Goal: Task Accomplishment & Management: Use online tool/utility

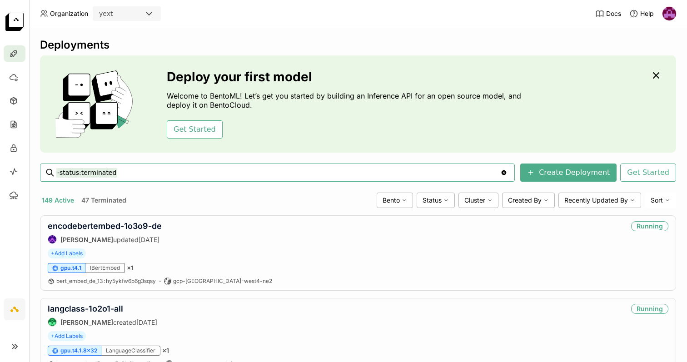
click at [673, 14] on img at bounding box center [670, 14] width 14 height 14
click at [649, 60] on span "API Tokens" at bounding box center [655, 60] width 32 height 8
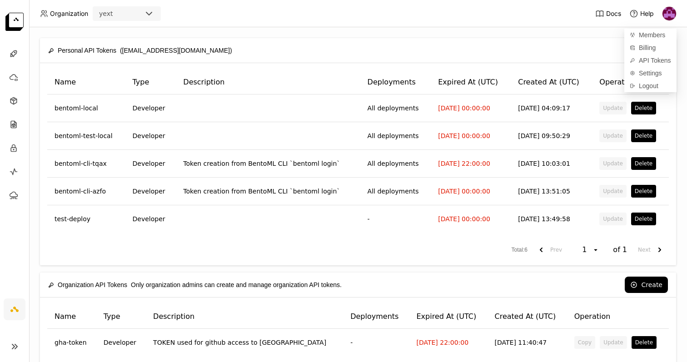
click at [605, 51] on div "Create" at bounding box center [454, 50] width 427 height 16
click at [648, 50] on button "Create" at bounding box center [646, 50] width 43 height 16
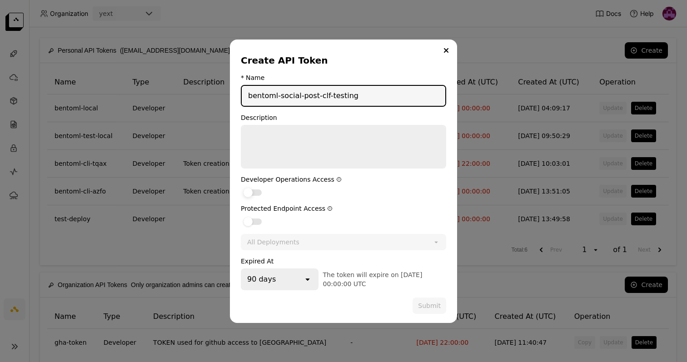
type input "bentoml-social-post-clf-testing"
click at [252, 192] on div "dialog" at bounding box center [248, 192] width 9 height 9
click at [241, 187] on input "dialog" at bounding box center [241, 187] width 0 height 0
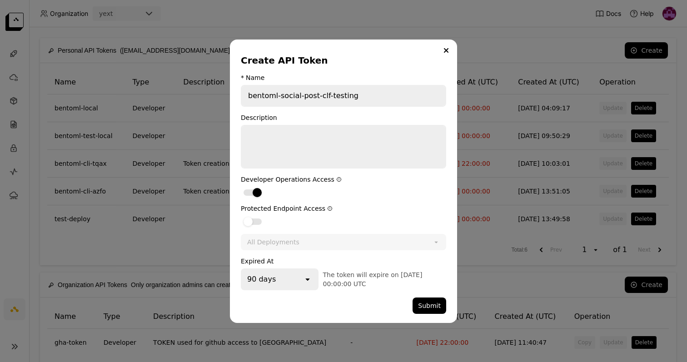
click at [292, 278] on div "90 days" at bounding box center [272, 280] width 61 height 20
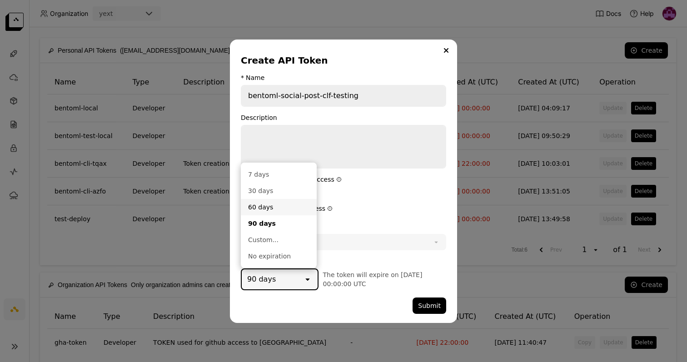
click at [282, 207] on div "60 days" at bounding box center [278, 207] width 61 height 9
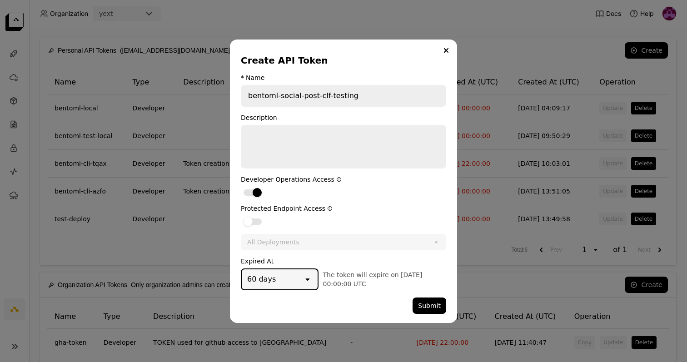
click at [293, 278] on div "60 days" at bounding box center [272, 280] width 61 height 20
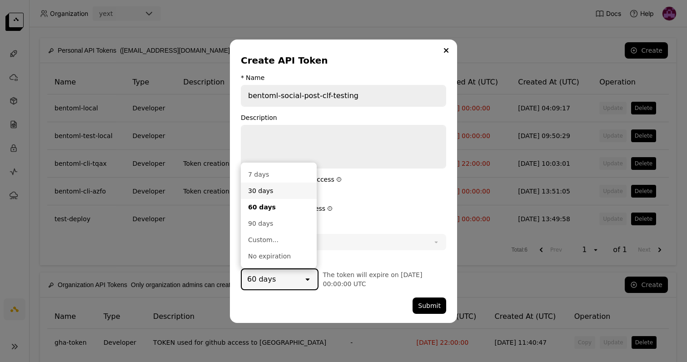
click at [295, 192] on div "30 days" at bounding box center [278, 190] width 61 height 9
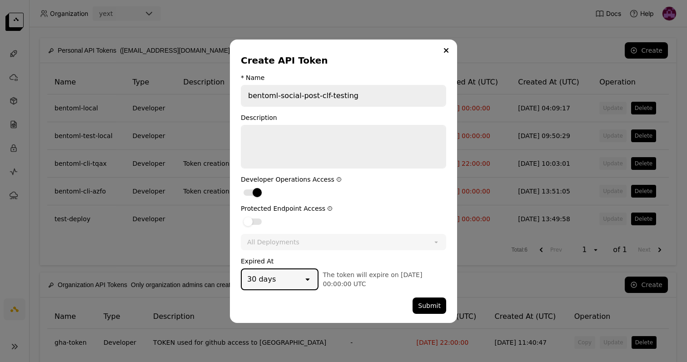
click at [250, 215] on div "Protected Endpoint Access" at bounding box center [343, 216] width 205 height 22
click at [250, 222] on div "dialog" at bounding box center [248, 221] width 9 height 9
click at [241, 216] on input "dialog" at bounding box center [241, 216] width 0 height 0
click at [267, 244] on div "All Deployments" at bounding box center [273, 242] width 52 height 9
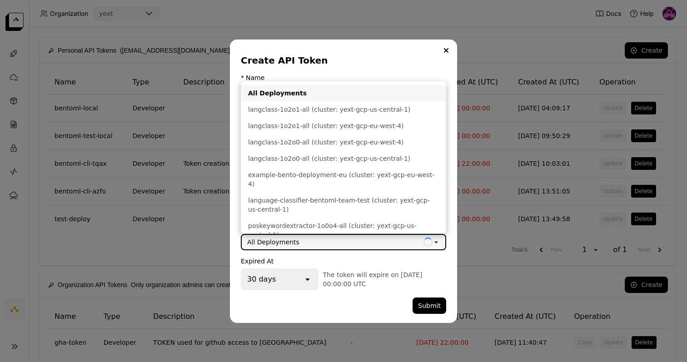
click at [267, 244] on div "All Deployments" at bounding box center [273, 242] width 52 height 9
click at [305, 254] on form "* Name bentoml-social-post-clf-testing Description Developer Operations Access …" at bounding box center [343, 194] width 205 height 240
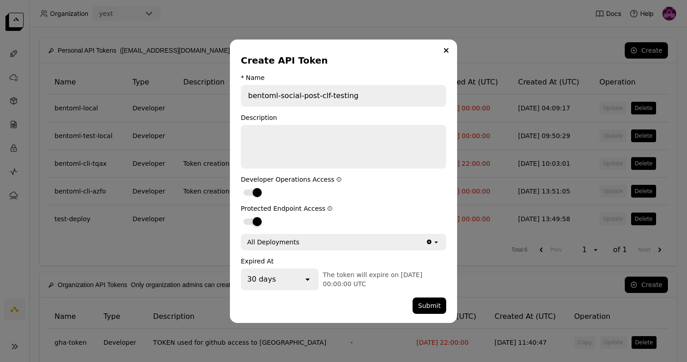
click at [259, 220] on div "dialog" at bounding box center [257, 221] width 9 height 9
click at [241, 216] on input "dialog" at bounding box center [241, 216] width 0 height 0
click at [430, 300] on button "Submit" at bounding box center [430, 306] width 34 height 16
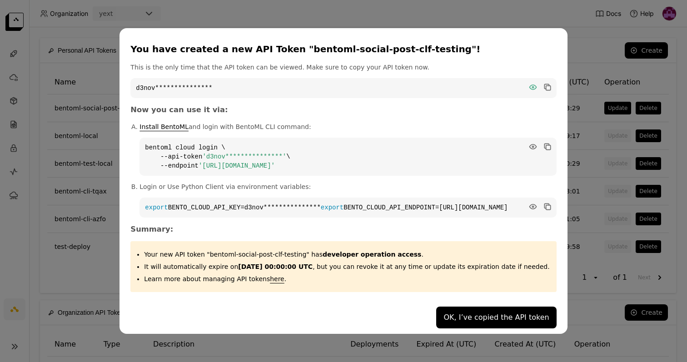
click at [529, 85] on icon "dialog" at bounding box center [532, 87] width 7 height 5
click at [544, 84] on icon "dialog" at bounding box center [546, 86] width 5 height 5
click at [529, 145] on icon "dialog" at bounding box center [532, 147] width 7 height 5
drag, startPoint x: 338, startPoint y: 162, endPoint x: 158, endPoint y: 144, distance: 181.4
click at [158, 144] on code "bentoml cloud login \ --api-token 'd3novqf3qiio191s22s0' \ --endpoint 'https://…" at bounding box center [348, 157] width 417 height 38
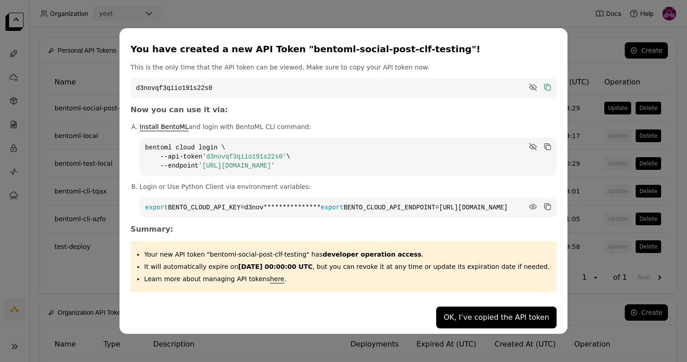
copy code "bentoml cloud login \ --api-token 'd3novqf3qiio191s22s0' \ --endpoint 'https://…"
click at [468, 325] on button "OK, I’ve copied the API token" at bounding box center [496, 318] width 120 height 22
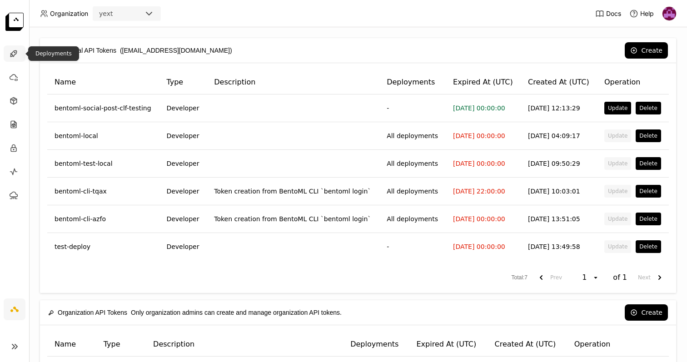
click at [14, 57] on icon at bounding box center [13, 53] width 9 height 9
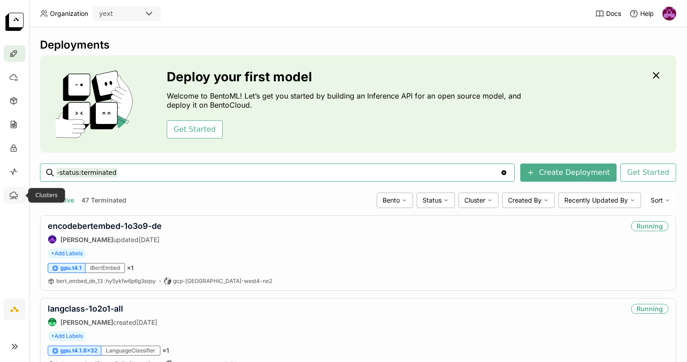
click at [15, 200] on div at bounding box center [15, 195] width 22 height 16
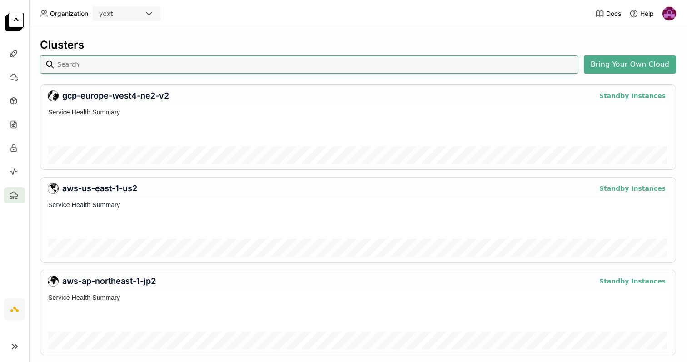
scroll to position [59, 627]
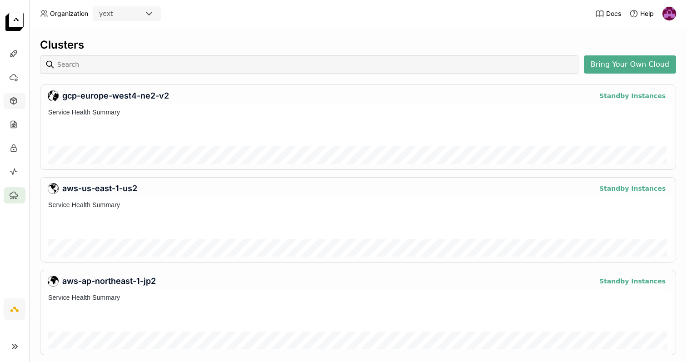
click at [15, 104] on icon at bounding box center [13, 101] width 6 height 7
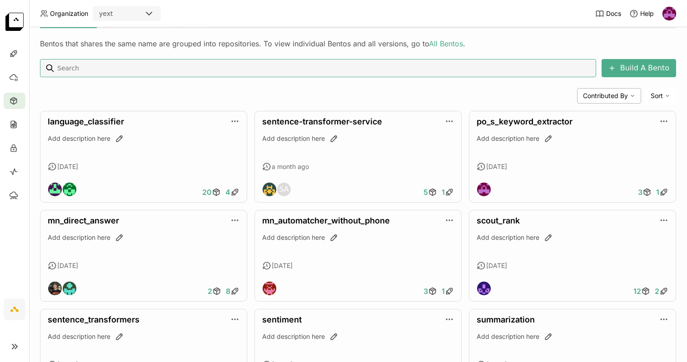
scroll to position [154, 0]
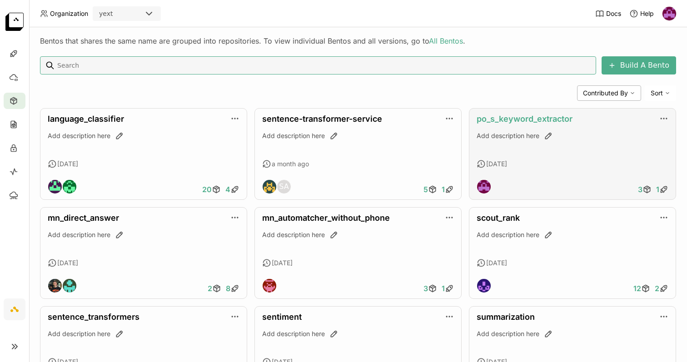
click at [504, 118] on link "po_s_keyword_extractor" at bounding box center [525, 119] width 96 height 10
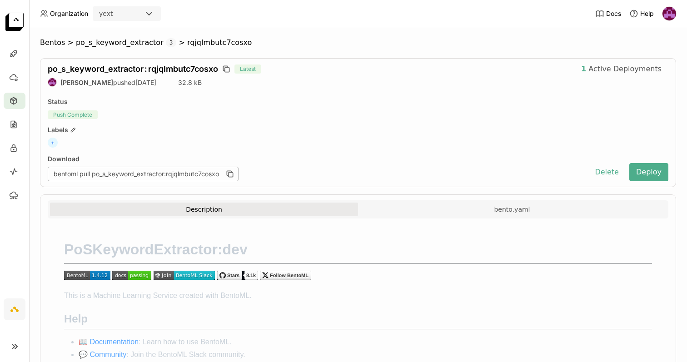
click at [490, 218] on div "Description bento.yaml" at bounding box center [358, 211] width 616 height 16
click at [488, 213] on button "bento.yaml" at bounding box center [512, 210] width 308 height 14
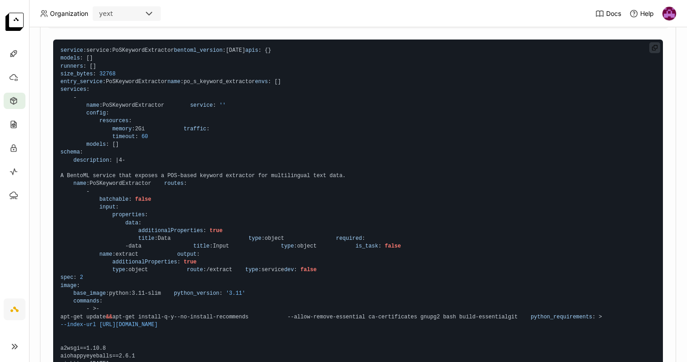
scroll to position [173, 0]
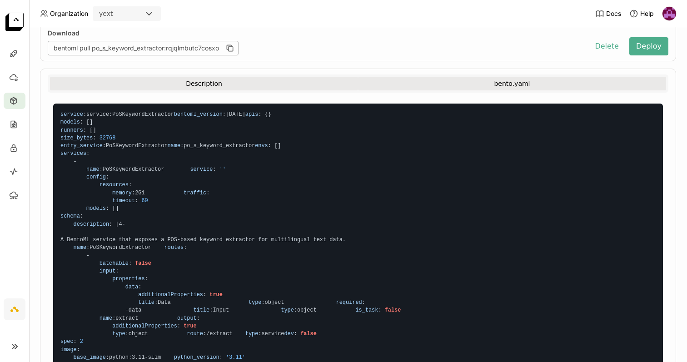
click at [239, 80] on button "Description" at bounding box center [204, 84] width 308 height 14
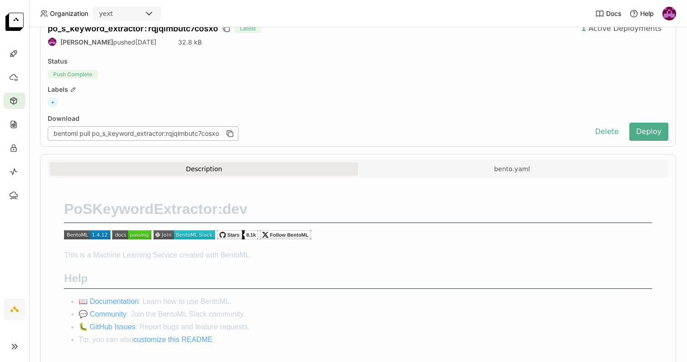
scroll to position [0, 0]
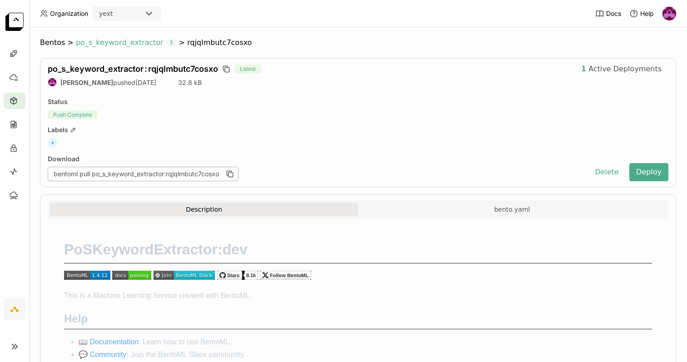
click at [132, 42] on span "po_s_keyword_extractor" at bounding box center [120, 42] width 88 height 9
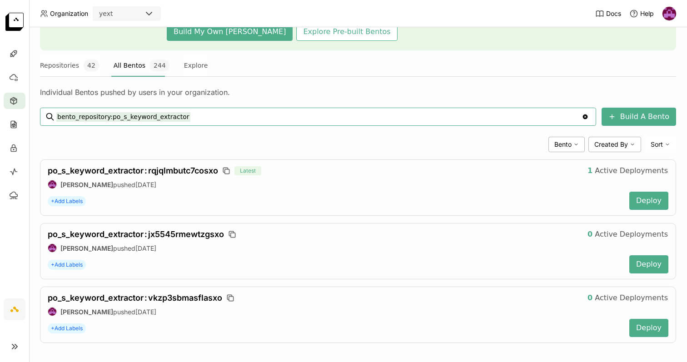
scroll to position [108, 0]
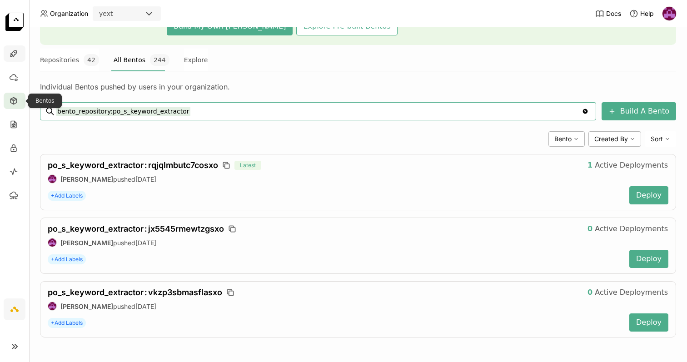
click at [15, 55] on icon at bounding box center [13, 53] width 9 height 9
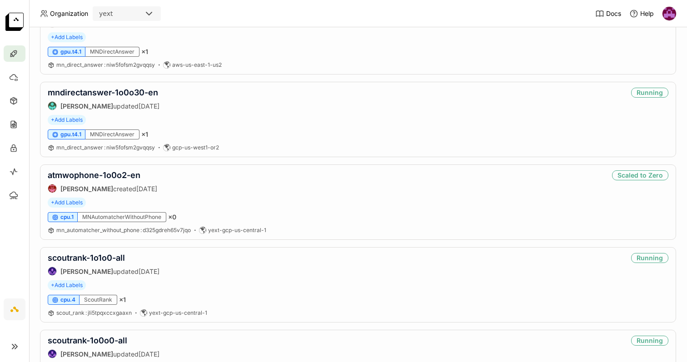
scroll to position [1575, 0]
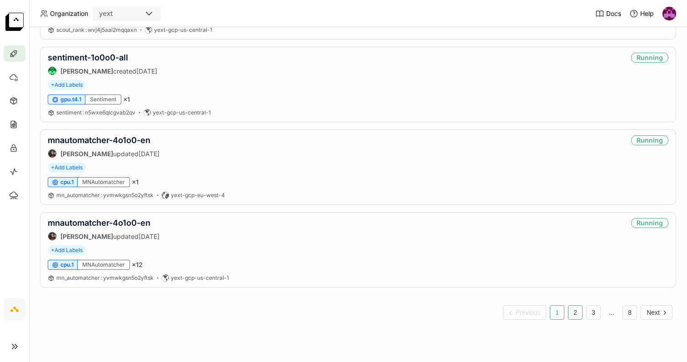
click at [575, 315] on button "2" at bounding box center [575, 312] width 15 height 15
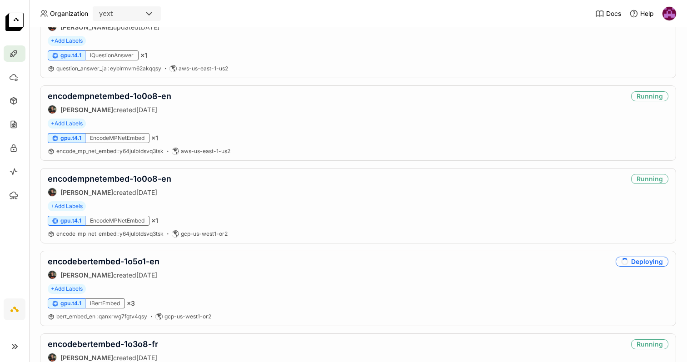
scroll to position [1575, 0]
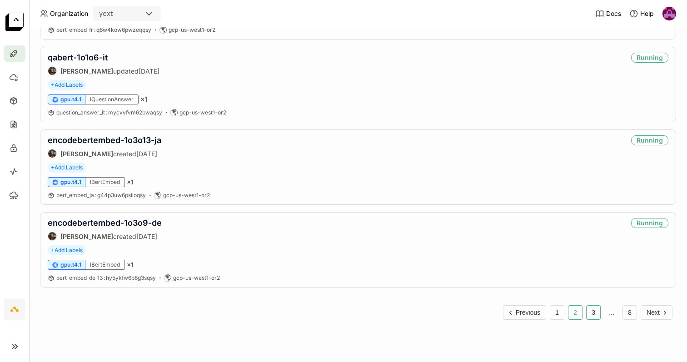
click at [591, 312] on button "3" at bounding box center [593, 312] width 15 height 15
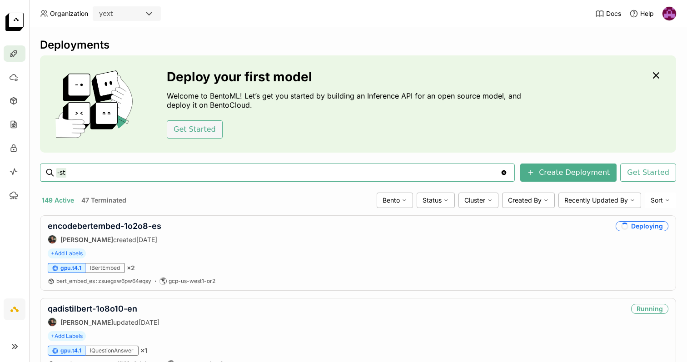
type input "-"
type input "status:running"
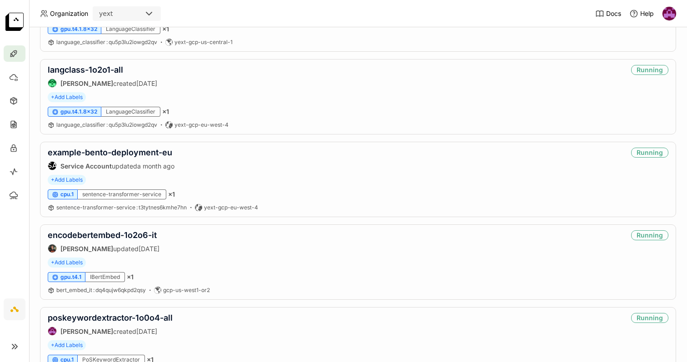
scroll to position [317, 0]
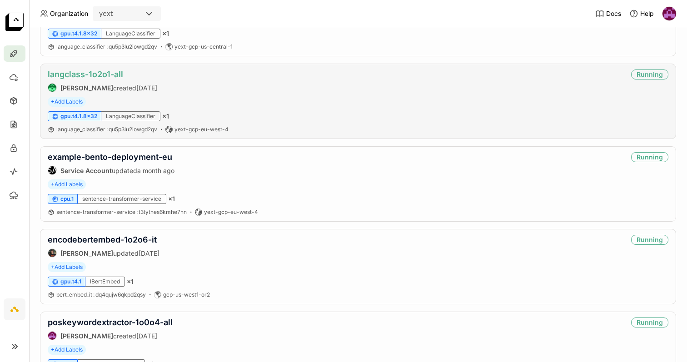
click at [107, 75] on link "langclass-1o2o1-all" at bounding box center [85, 75] width 75 height 10
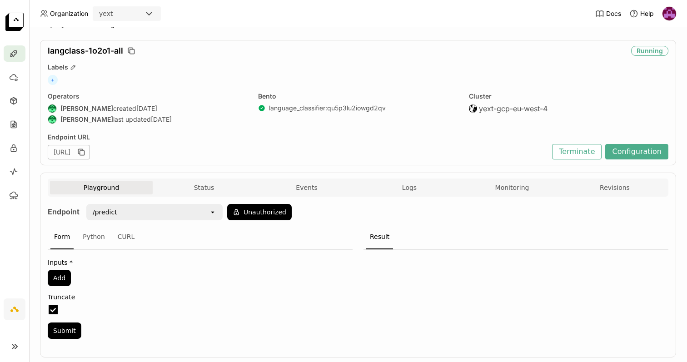
scroll to position [17, 0]
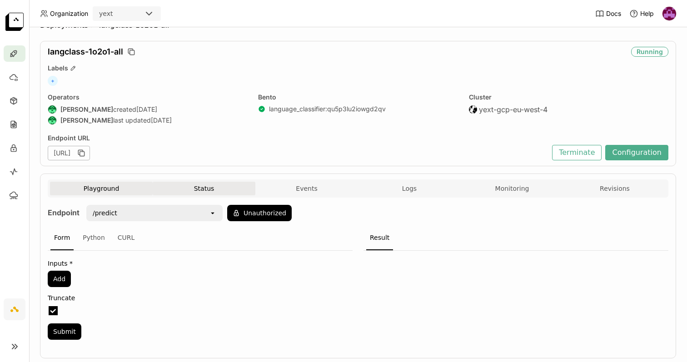
click at [229, 185] on button "Status" at bounding box center [204, 189] width 103 height 14
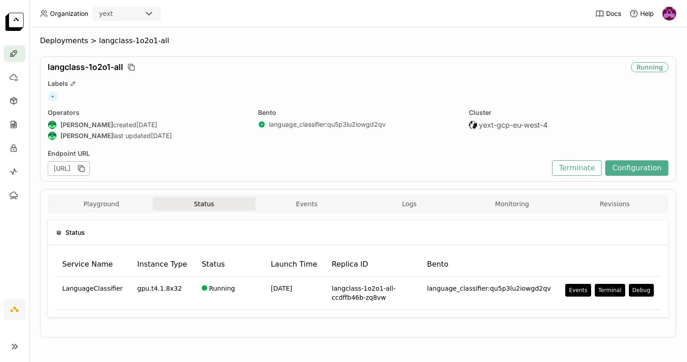
drag, startPoint x: 304, startPoint y: 207, endPoint x: 275, endPoint y: 219, distance: 30.6
click at [276, 221] on div "Playground Status Events Logs Monitoring Revisions Endpoint /predict open Unaut…" at bounding box center [358, 263] width 621 height 137
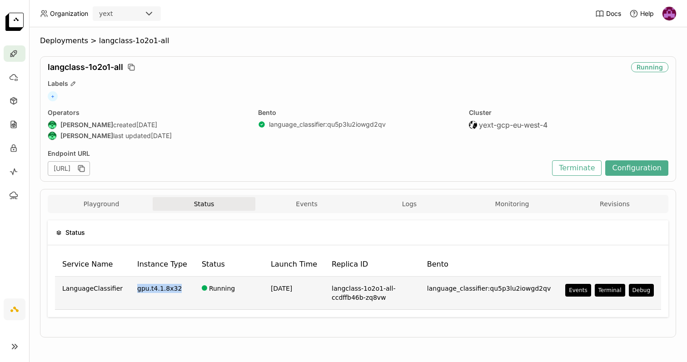
drag, startPoint x: 175, startPoint y: 288, endPoint x: 133, endPoint y: 288, distance: 41.4
click at [133, 288] on td "gpu.t4.1.8x32" at bounding box center [162, 293] width 65 height 33
copy td "gpu.t4.1.8x32"
click at [179, 290] on td "gpu.t4.1.8x32" at bounding box center [162, 293] width 65 height 33
drag, startPoint x: 174, startPoint y: 289, endPoint x: 134, endPoint y: 289, distance: 39.5
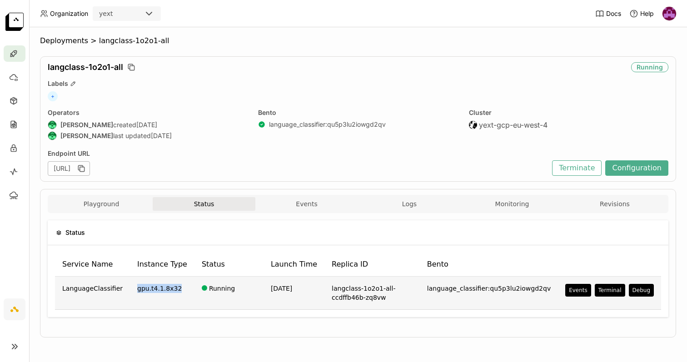
click at [134, 289] on td "gpu.t4.1.8x32" at bounding box center [162, 293] width 65 height 33
copy td "gpu.t4.1.8x32"
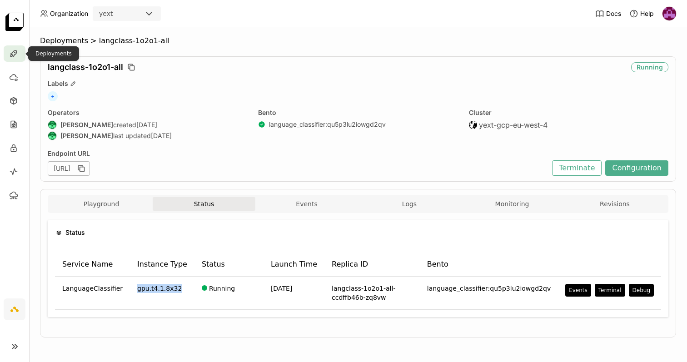
click at [20, 56] on div at bounding box center [15, 53] width 22 height 16
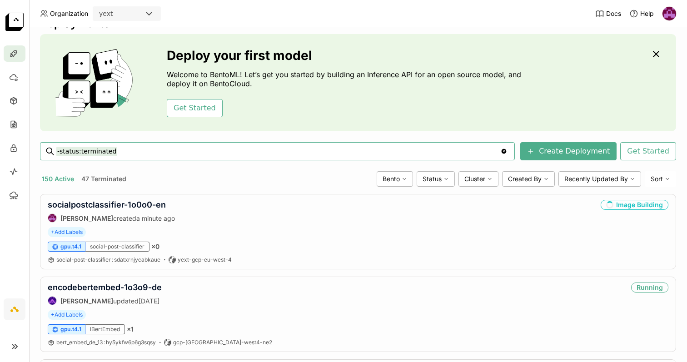
scroll to position [25, 0]
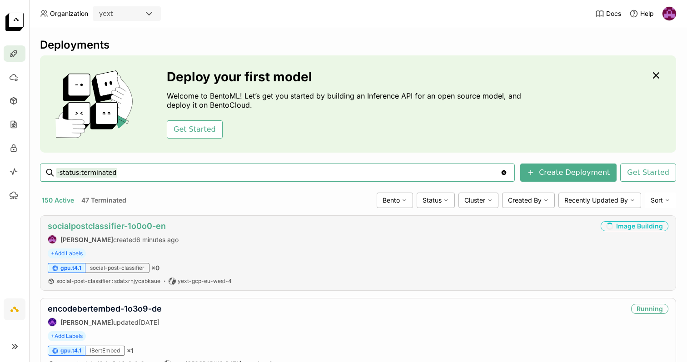
click at [131, 225] on link "socialpostclassifier-1o0o0-en" at bounding box center [107, 226] width 118 height 10
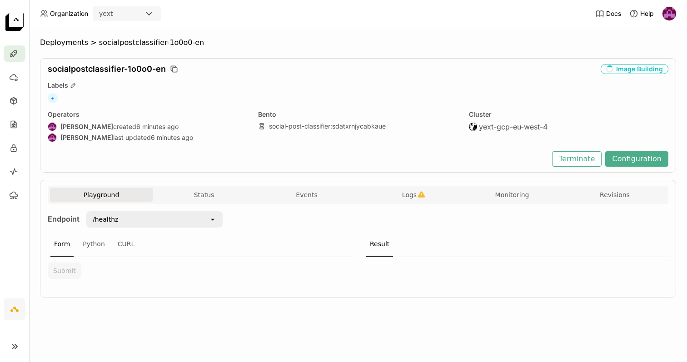
click at [168, 225] on div "/healthz" at bounding box center [148, 219] width 122 height 15
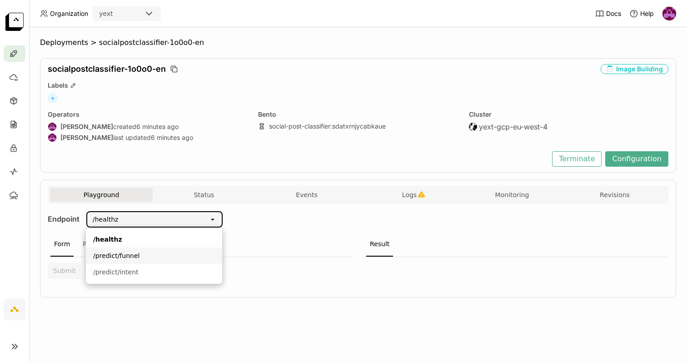
click at [165, 250] on li "/predict/funnel" at bounding box center [154, 256] width 136 height 16
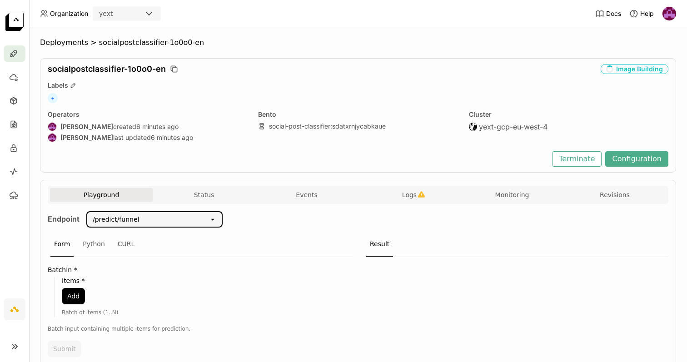
click at [190, 220] on div "/predict/funnel" at bounding box center [148, 219] width 122 height 15
click at [243, 231] on div "Endpoint /predict/funnel open Form Python CURL BatchIn * Items * Add Batch of i…" at bounding box center [358, 286] width 621 height 151
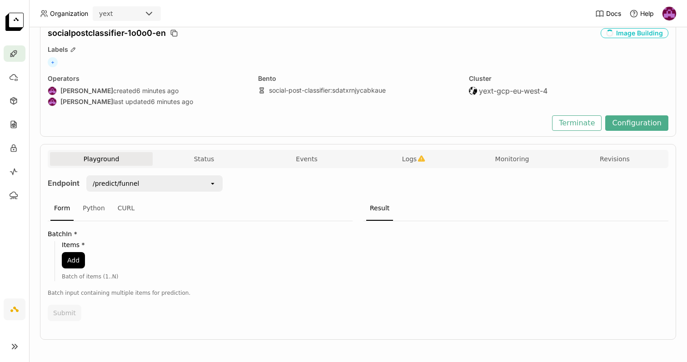
scroll to position [38, 0]
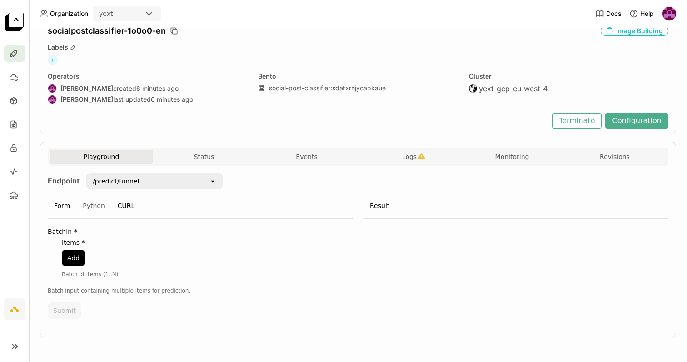
click at [133, 206] on div "CURL" at bounding box center [126, 206] width 25 height 25
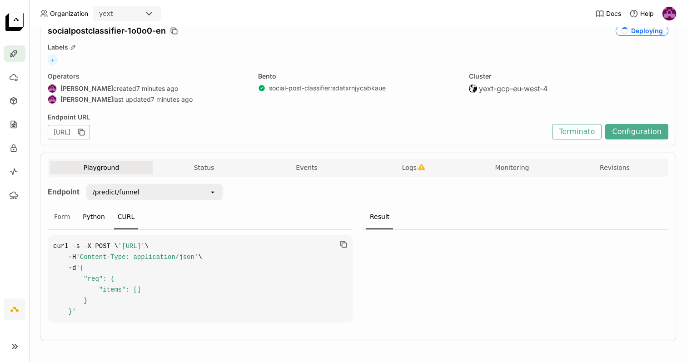
click at [95, 218] on div "Python" at bounding box center [94, 217] width 30 height 25
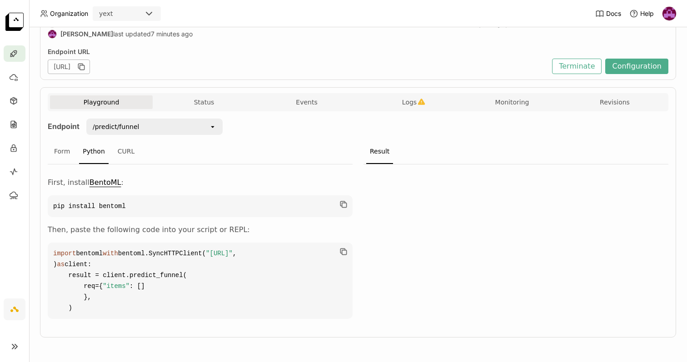
scroll to position [143, 0]
click at [126, 140] on div "CURL" at bounding box center [126, 152] width 25 height 25
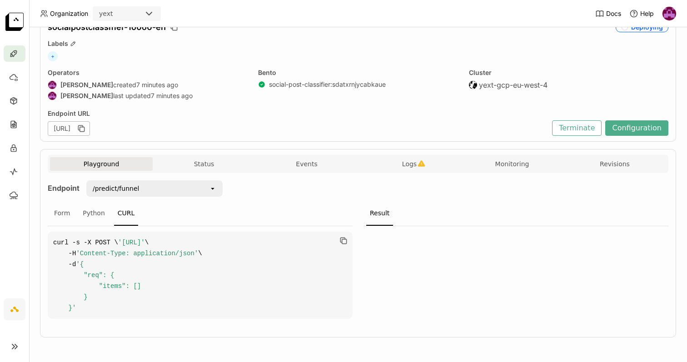
scroll to position [47, 0]
click at [408, 161] on span "Logs" at bounding box center [409, 164] width 15 height 8
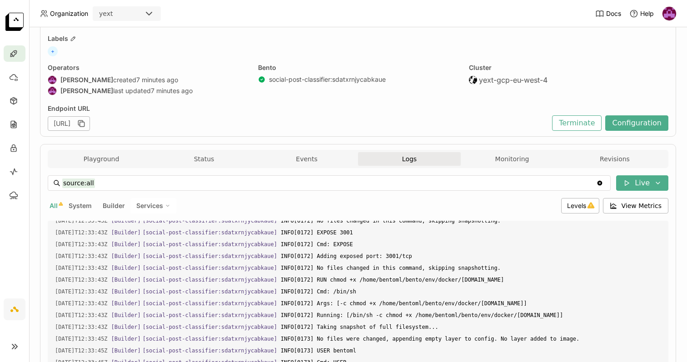
scroll to position [1847, 0]
click at [495, 154] on button "Monitoring" at bounding box center [512, 159] width 103 height 14
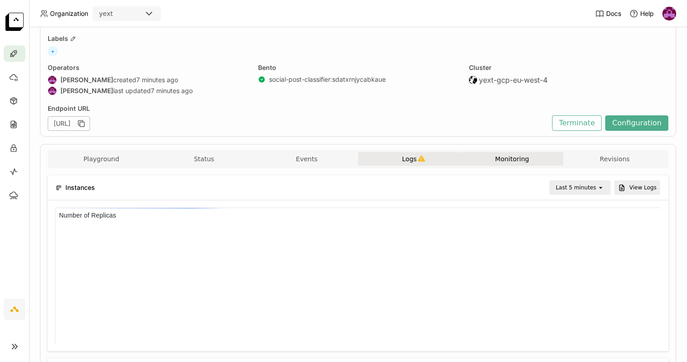
click at [429, 155] on button "Logs" at bounding box center [409, 159] width 103 height 14
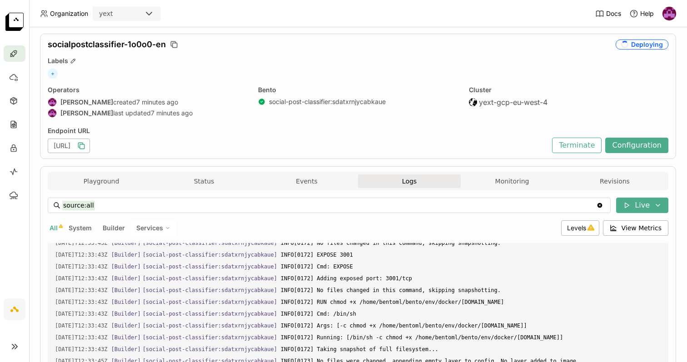
click at [85, 149] on icon "button" at bounding box center [82, 147] width 5 height 5
click at [15, 51] on icon at bounding box center [13, 53] width 9 height 9
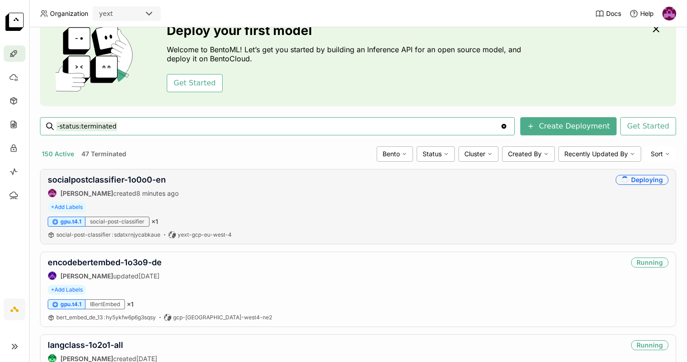
scroll to position [59, 0]
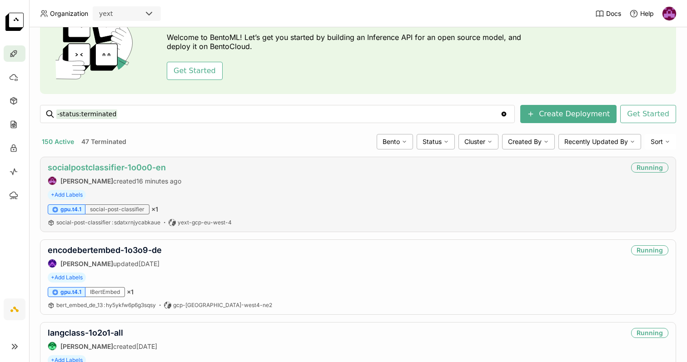
click at [105, 163] on link "socialpostclassifier-1o0o0-en" at bounding box center [107, 168] width 118 height 10
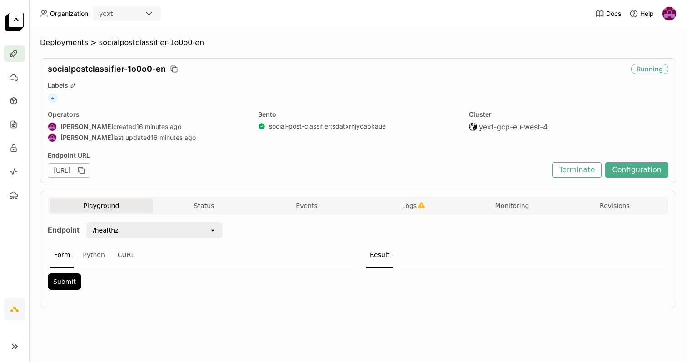
click at [186, 229] on div "/healthz" at bounding box center [148, 230] width 122 height 15
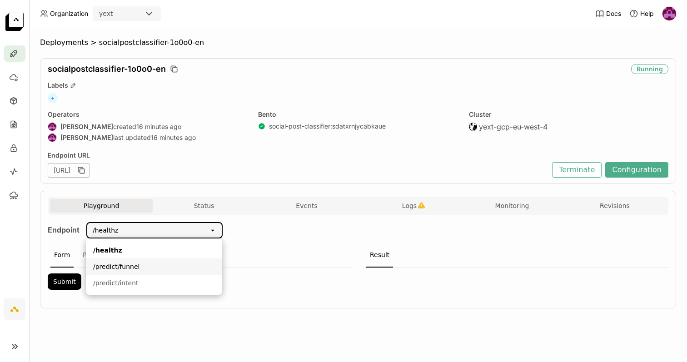
click at [132, 265] on div "/predict/funnel" at bounding box center [154, 266] width 122 height 9
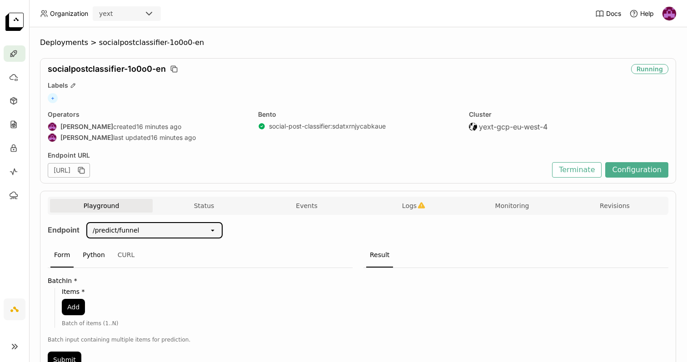
scroll to position [49, 0]
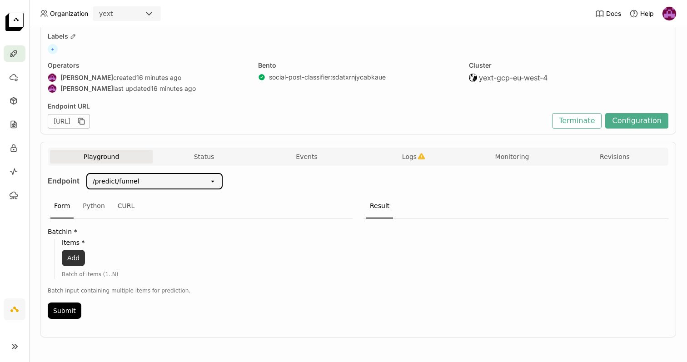
click at [74, 261] on button "Add" at bounding box center [73, 258] width 23 height 16
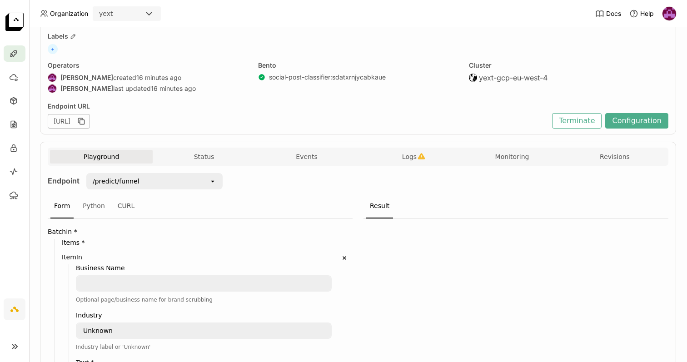
click at [102, 285] on textarea at bounding box center [204, 283] width 254 height 15
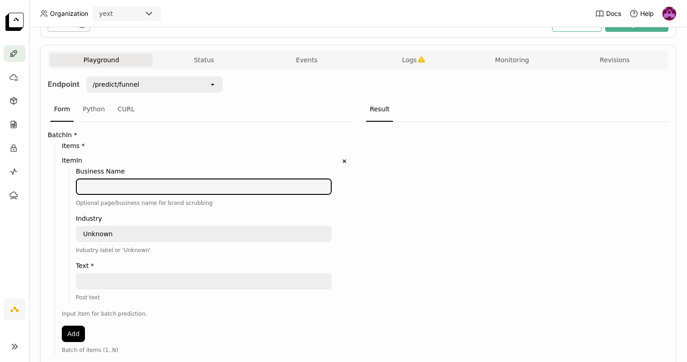
scroll to position [147, 0]
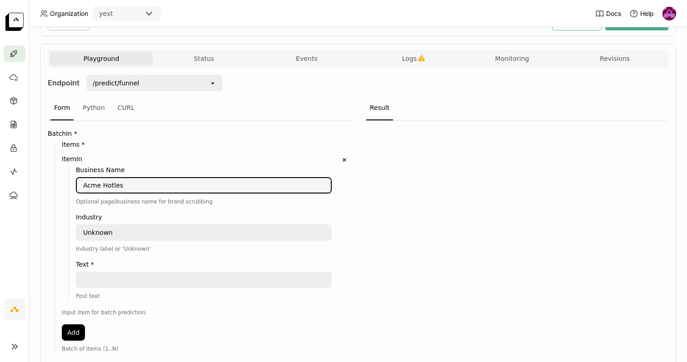
type textarea "Acme Hotles"
click at [117, 233] on textarea "Unknown" at bounding box center [204, 232] width 254 height 15
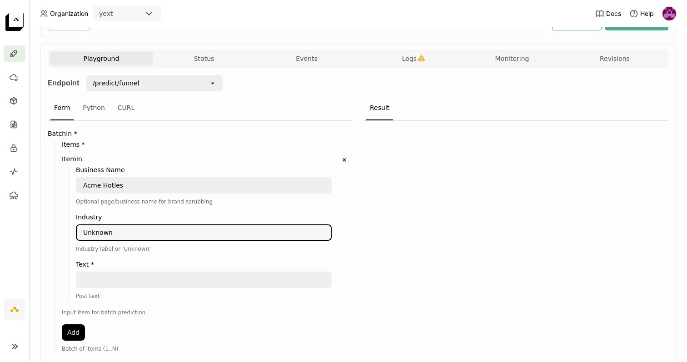
drag, startPoint x: 114, startPoint y: 233, endPoint x: 78, endPoint y: 233, distance: 35.9
click at [78, 233] on textarea "Unknown" at bounding box center [204, 232] width 254 height 15
type textarea "Hospitality"
click at [100, 278] on textarea at bounding box center [204, 280] width 254 height 15
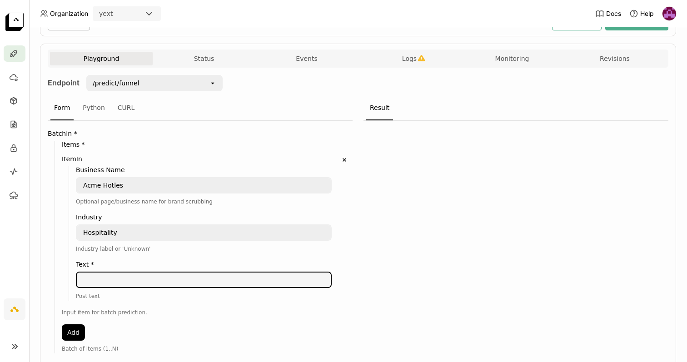
paste textarea "Planning a trip? Join our loyalty club for the best deals!"
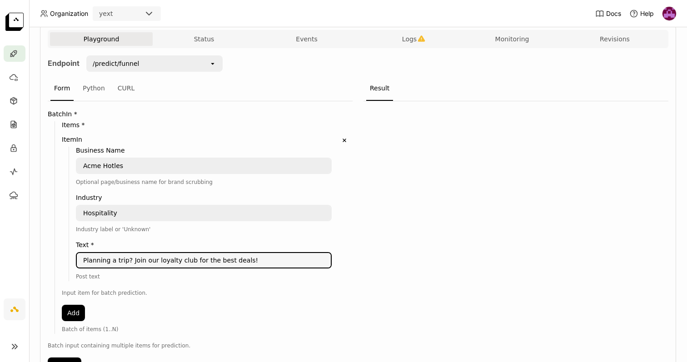
scroll to position [170, 0]
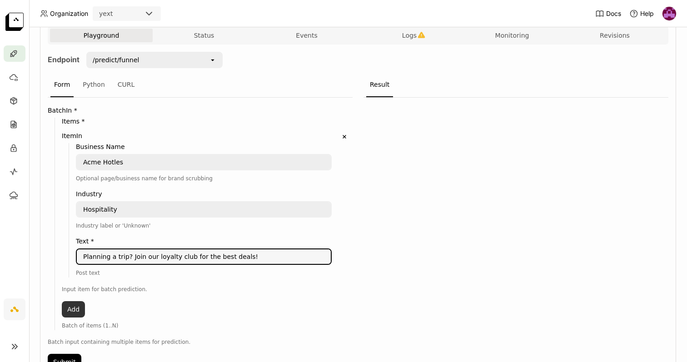
type textarea "Planning a trip? Join our loyalty club for the best deals!"
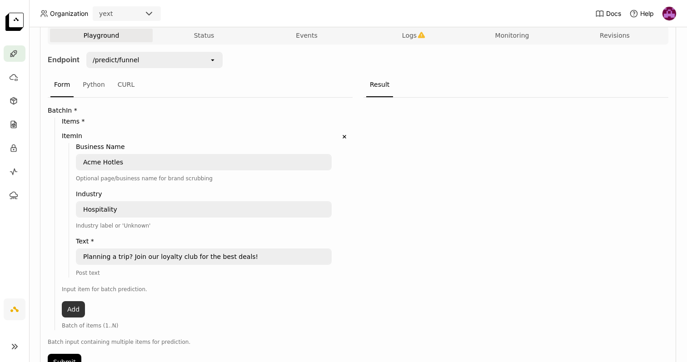
click at [78, 308] on button "Add" at bounding box center [73, 309] width 23 height 16
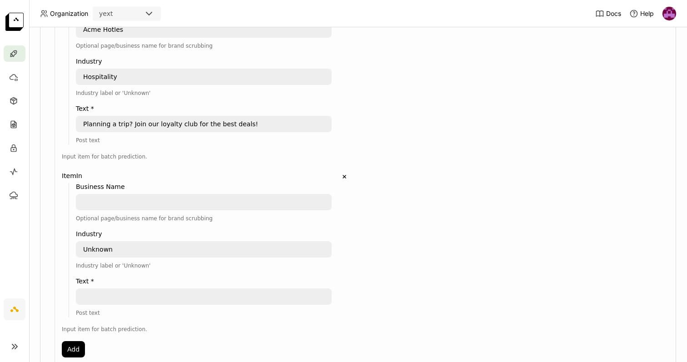
scroll to position [317, 0]
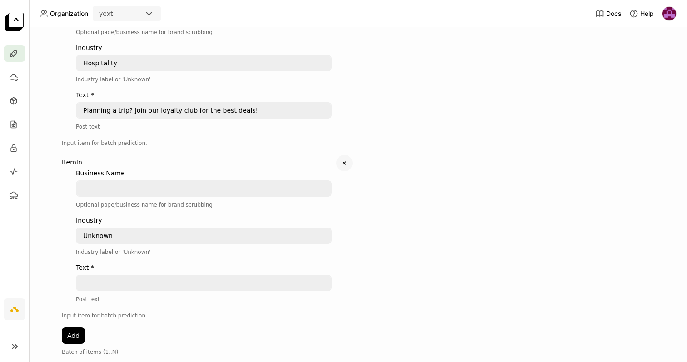
click at [345, 163] on icon "Delete" at bounding box center [344, 163] width 8 height 8
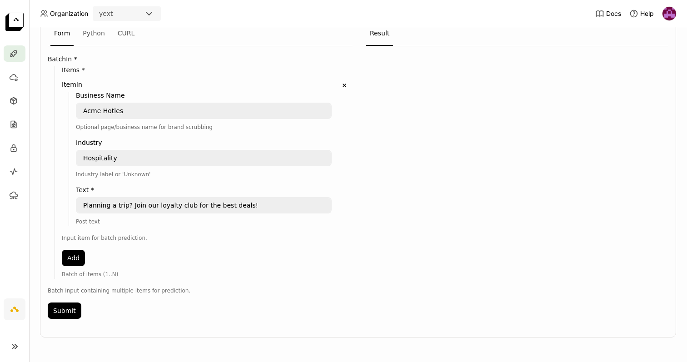
scroll to position [222, 0]
click at [74, 310] on button "Submit" at bounding box center [65, 311] width 34 height 16
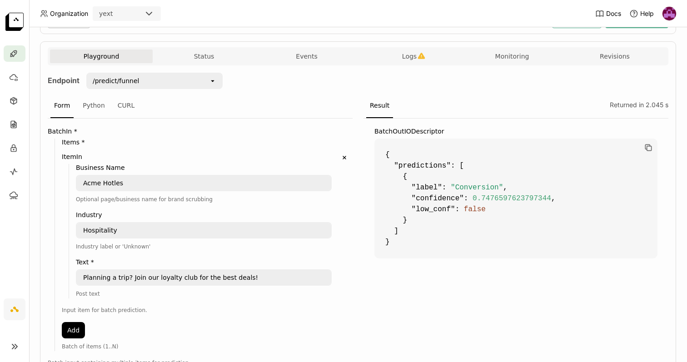
scroll to position [150, 0]
click at [78, 332] on button "Add" at bounding box center [73, 329] width 23 height 16
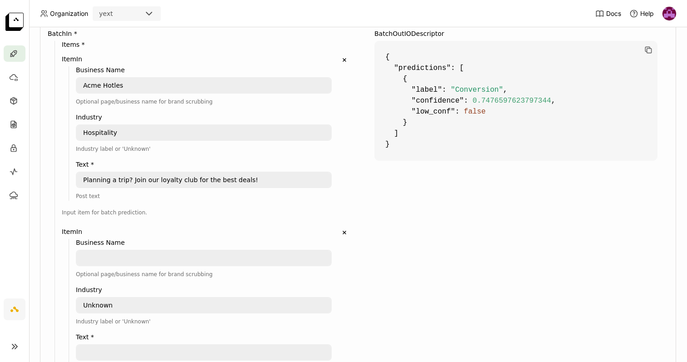
scroll to position [248, 0]
click at [101, 350] on textarea at bounding box center [204, 352] width 254 height 15
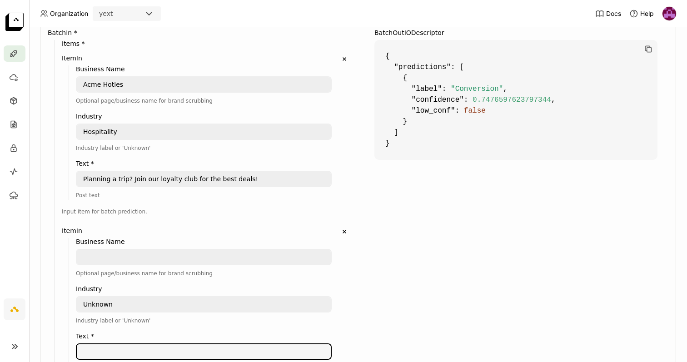
paste textarea "Check out our new app"
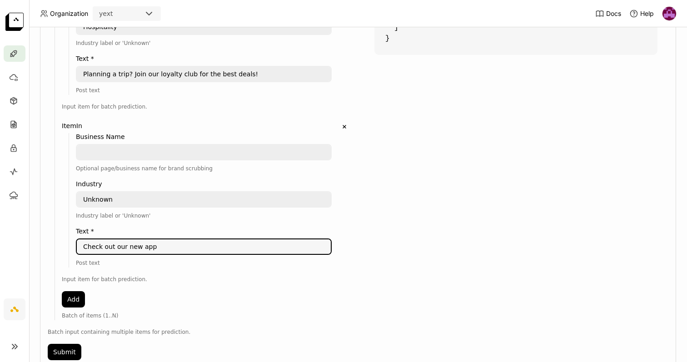
scroll to position [374, 0]
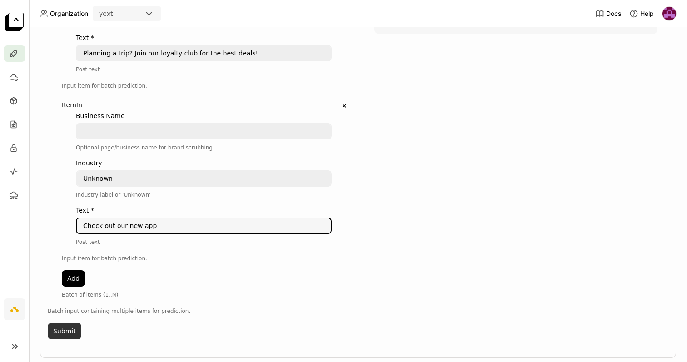
click at [71, 334] on button "Submit" at bounding box center [65, 331] width 34 height 16
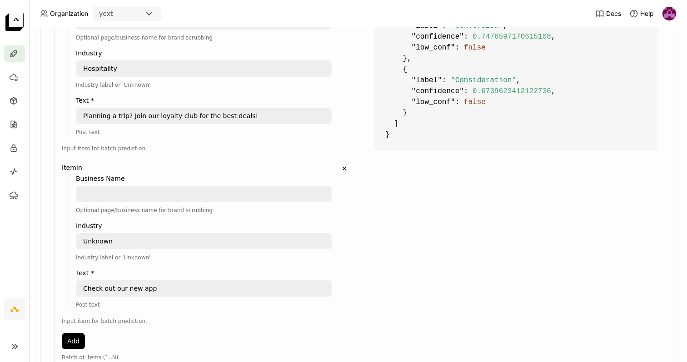
scroll to position [388, 0]
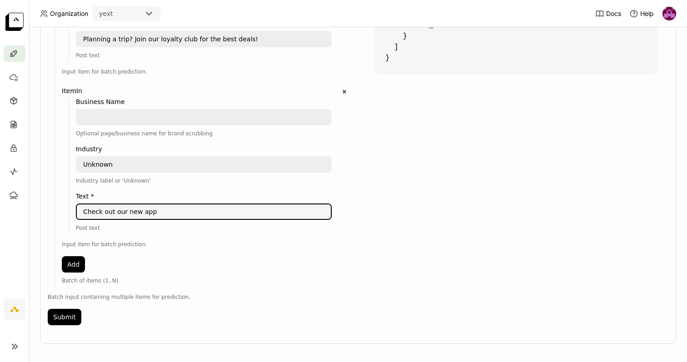
drag, startPoint x: 161, startPoint y: 210, endPoint x: 85, endPoint y: 209, distance: 76.8
click at [85, 209] on textarea "Check out our new app" at bounding box center [204, 212] width 254 height 15
type textarea "Pizza or Burger? Comment!"
drag, startPoint x: 170, startPoint y: 215, endPoint x: 76, endPoint y: 212, distance: 94.1
click at [76, 212] on div "Pizza or Burger? Comment! Pizza or Burger? Comment!" at bounding box center [204, 212] width 256 height 16
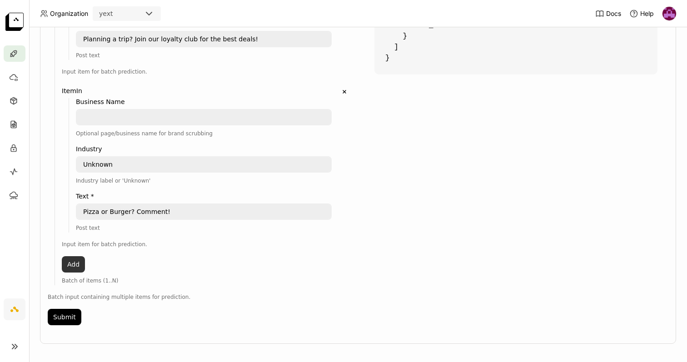
click at [76, 259] on button "Add" at bounding box center [73, 264] width 23 height 16
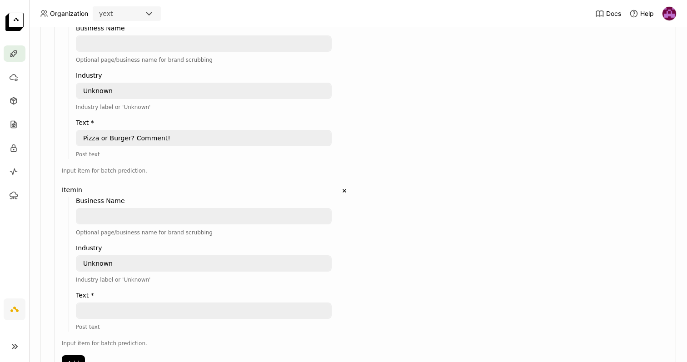
scroll to position [465, 0]
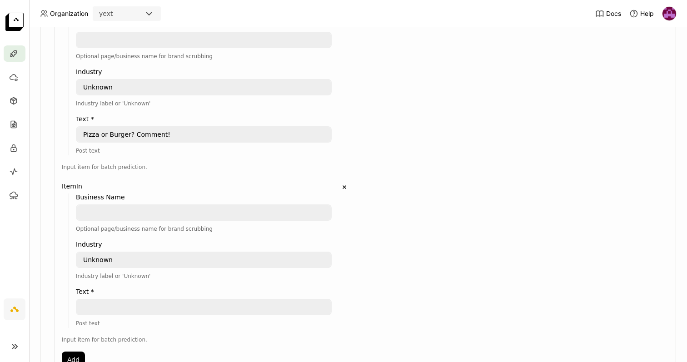
click at [117, 310] on textarea at bounding box center [204, 307] width 254 height 15
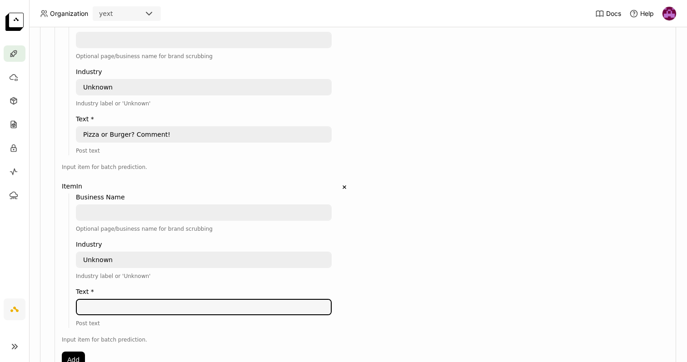
paste textarea "Happy Mother’s Day! 💖💐 Drop this in their DMs before brunch. 💌"
type textarea "Happy Mother’s Day! 💖💐 Drop this in their DMs before brunch. 💌"
click at [101, 258] on textarea "Unknown" at bounding box center [204, 260] width 254 height 15
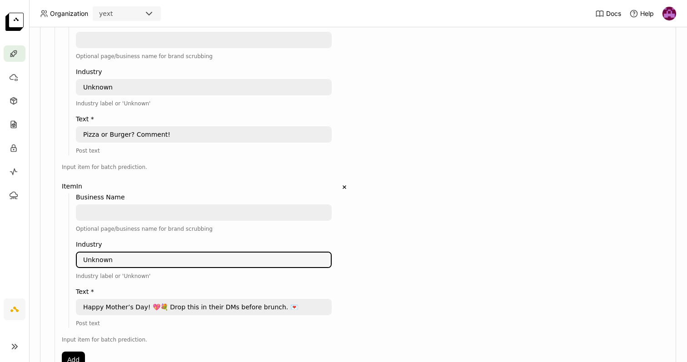
click at [101, 258] on textarea "Unknown" at bounding box center [204, 260] width 254 height 15
type textarea "H"
type textarea "Pharmacy"
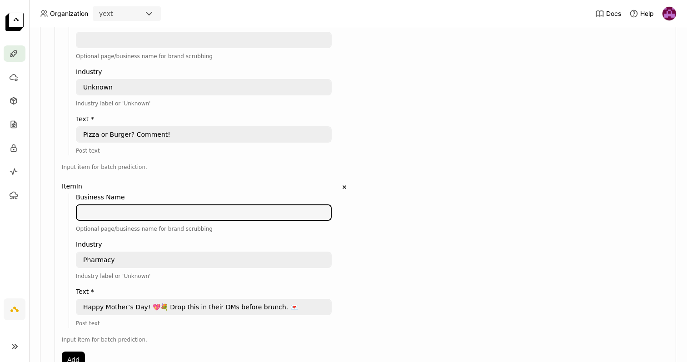
click at [109, 209] on textarea at bounding box center [204, 212] width 254 height 15
paste textarea "Walgreens"
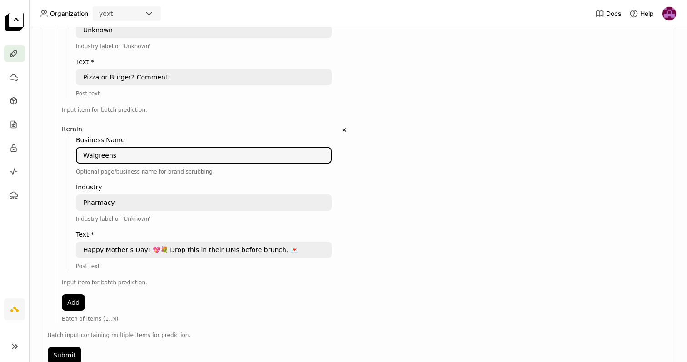
scroll to position [526, 0]
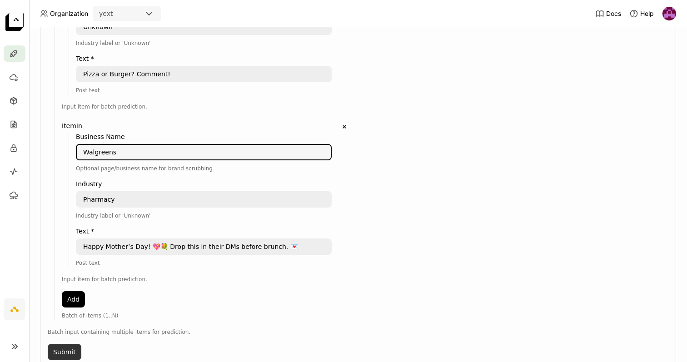
type textarea "Walgreens"
click at [70, 349] on button "Submit" at bounding box center [65, 352] width 34 height 16
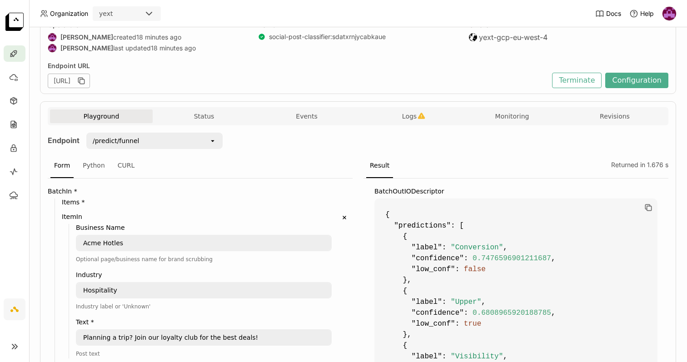
scroll to position [91, 0]
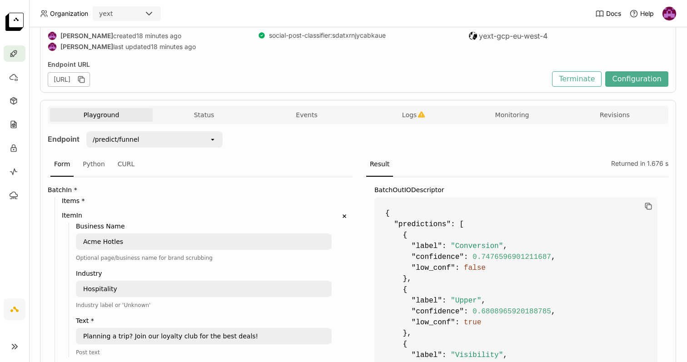
click at [182, 140] on div "/predict/funnel" at bounding box center [148, 139] width 122 height 15
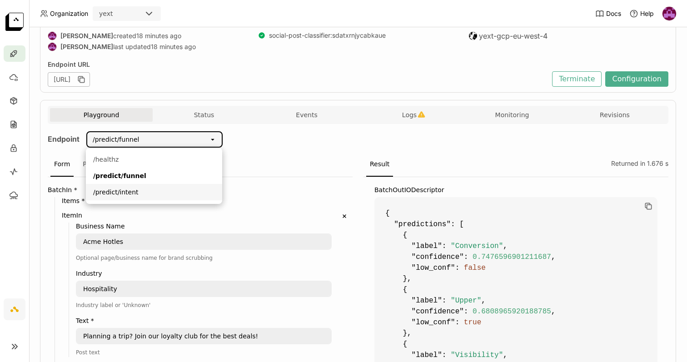
click at [149, 191] on div "/predict/intent" at bounding box center [154, 192] width 122 height 9
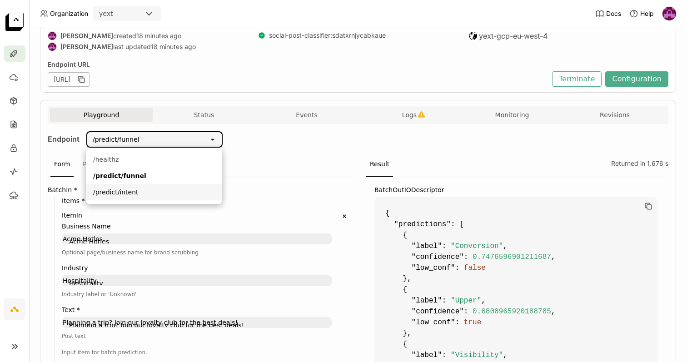
scroll to position [49, 0]
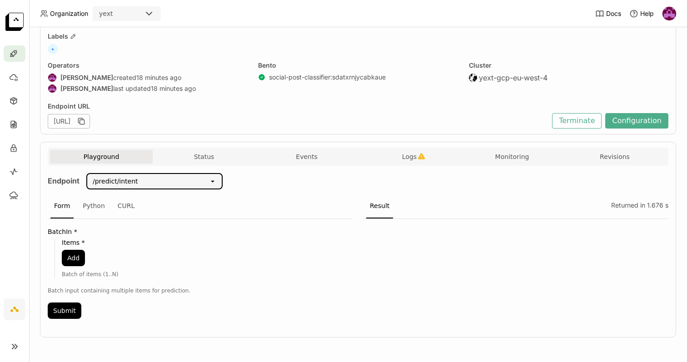
click at [147, 172] on div "Endpoint /predict/intent open Form Python CURL BatchIn * Items * Add Batch of i…" at bounding box center [358, 249] width 621 height 166
click at [146, 181] on div "/predict/intent" at bounding box center [148, 181] width 122 height 15
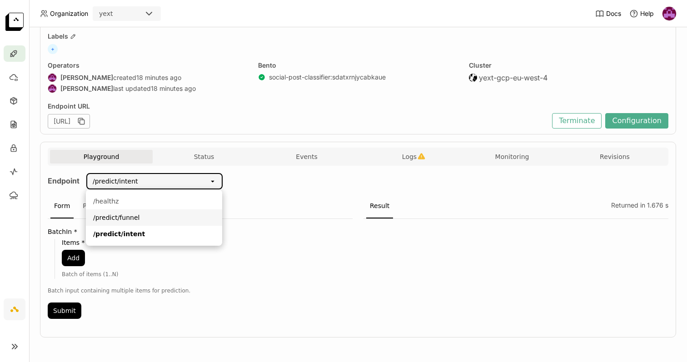
click at [121, 220] on div "/predict/funnel" at bounding box center [154, 217] width 122 height 9
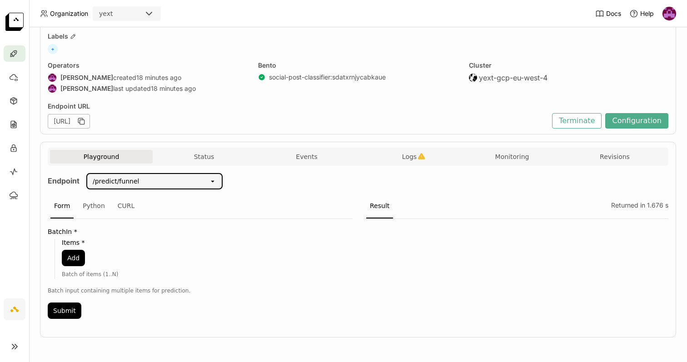
click at [220, 181] on div "open" at bounding box center [215, 181] width 13 height 15
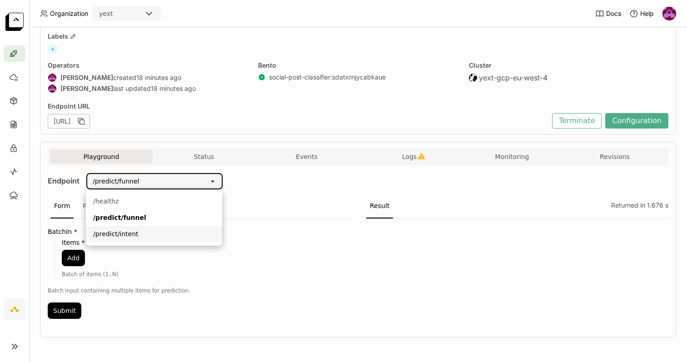
click at [163, 229] on li "/predict/intent" at bounding box center [154, 234] width 136 height 16
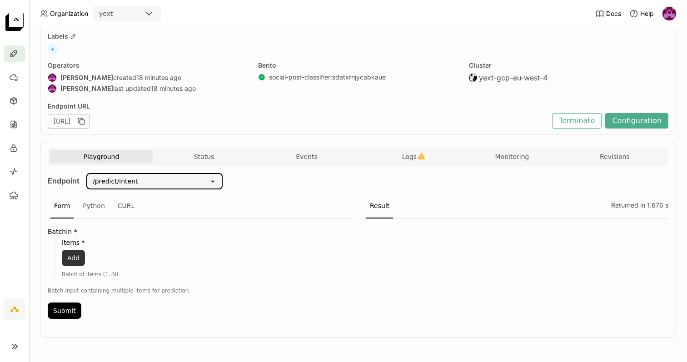
click at [73, 259] on button "Add" at bounding box center [73, 258] width 23 height 16
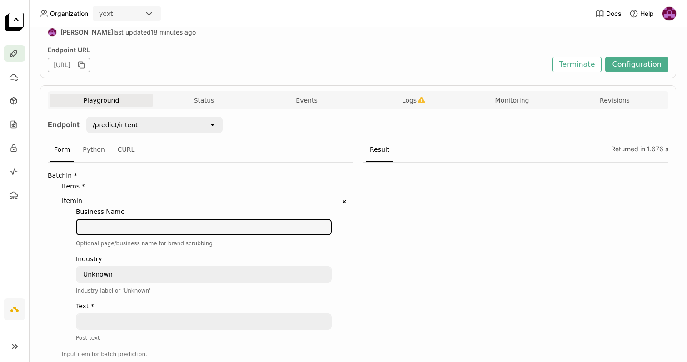
click at [104, 233] on textarea at bounding box center [204, 227] width 254 height 15
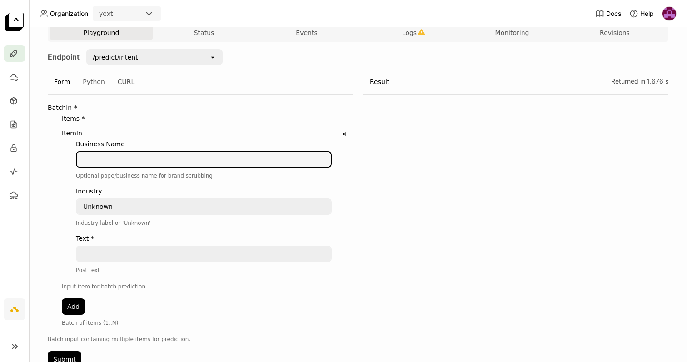
scroll to position [177, 0]
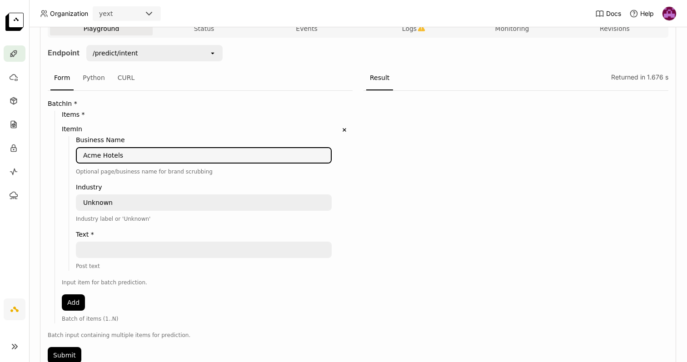
type textarea "Acme Hotels"
click at [97, 205] on textarea "Unknown" at bounding box center [204, 202] width 254 height 15
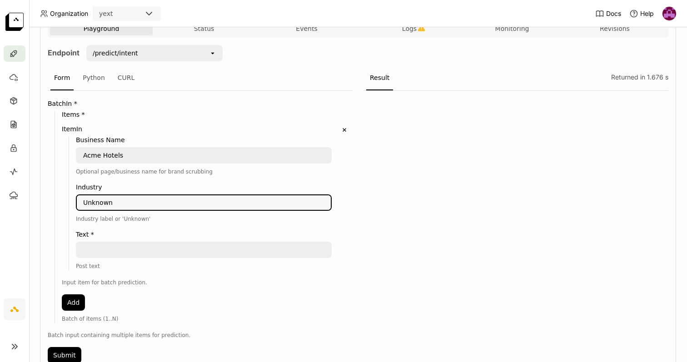
click at [97, 205] on textarea "Unknown" at bounding box center [204, 202] width 254 height 15
type textarea "Hospitality"
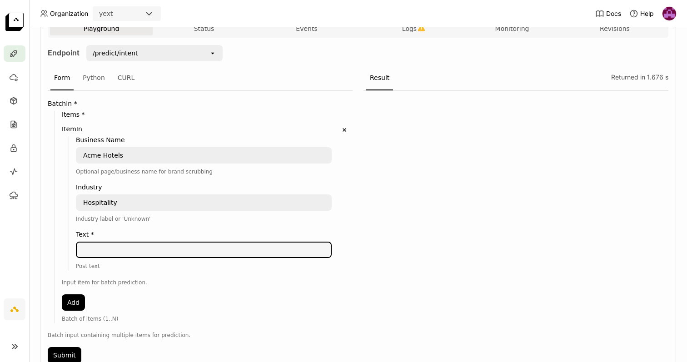
click at [90, 246] on textarea at bounding box center [204, 250] width 254 height 15
paste textarea "[PERSON_NAME] a trip? Join our loyalty club for the best deals!", "industry"
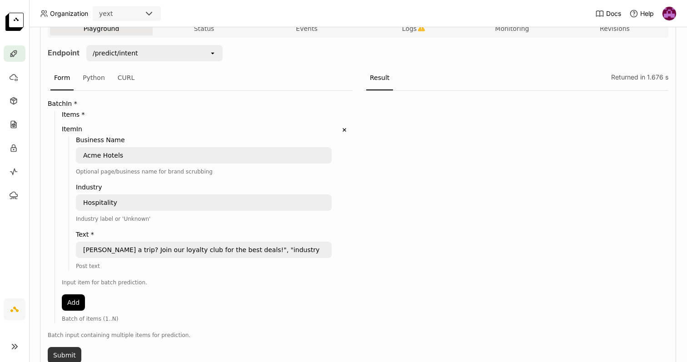
click at [67, 354] on button "Submit" at bounding box center [65, 355] width 34 height 16
click at [89, 250] on textarea "[PERSON_NAME] a trip? Join our loyalty club for the best deals!", "industry" at bounding box center [204, 250] width 254 height 15
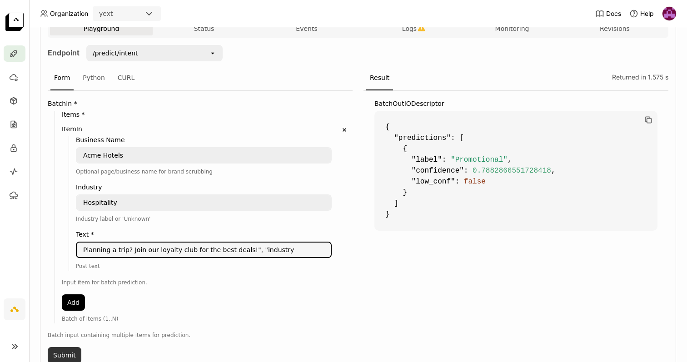
type textarea "Planning a trip? Join our loyalty club for the best deals!", "industry"
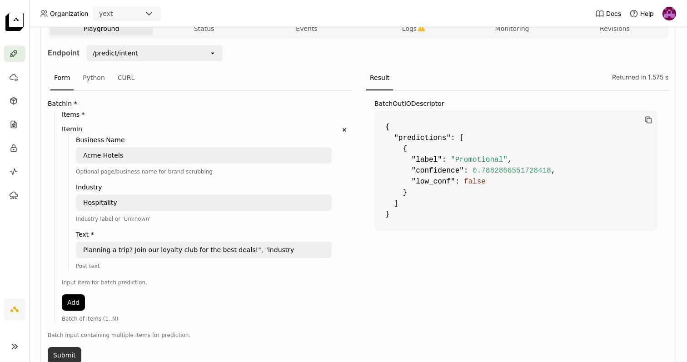
click at [77, 354] on button "Submit" at bounding box center [65, 355] width 34 height 16
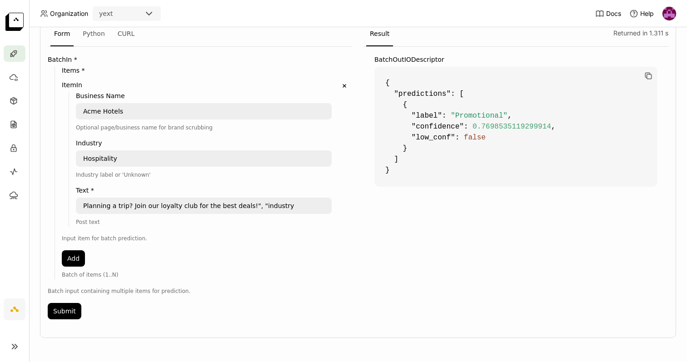
scroll to position [222, 0]
click at [78, 258] on button "Add" at bounding box center [73, 258] width 23 height 16
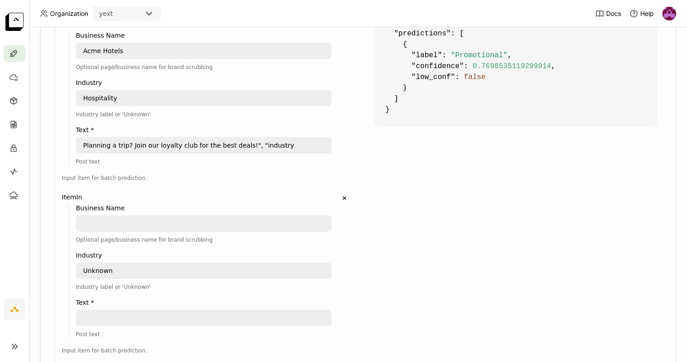
click at [141, 225] on textarea at bounding box center [204, 223] width 254 height 15
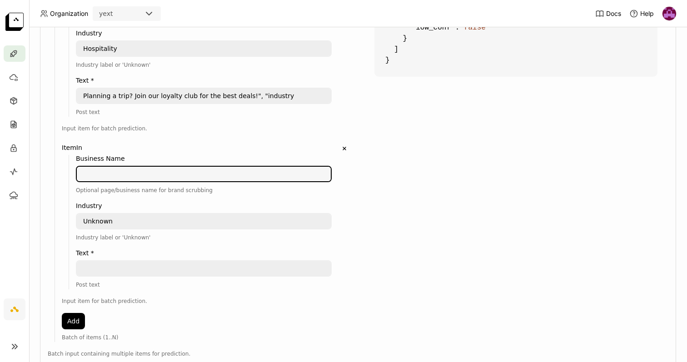
scroll to position [351, 0]
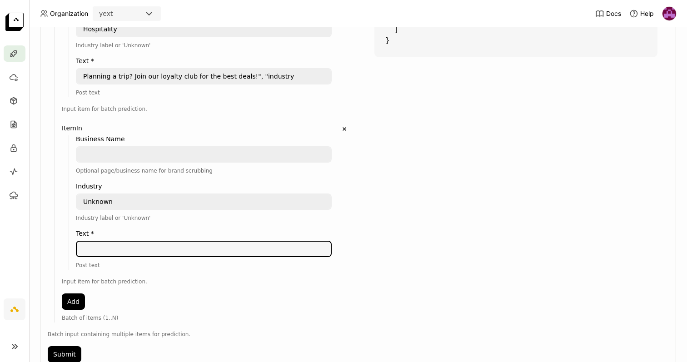
click at [129, 251] on textarea at bounding box center [204, 249] width 254 height 15
paste textarea "Happy Mother’s Day! 💖💐 Drop this in their DMs before brunch. 💌"
type textarea "Happy Mother’s Day! 💖💐 Drop this in their DMs before brunch. 💌"
click at [137, 153] on textarea at bounding box center [204, 154] width 254 height 15
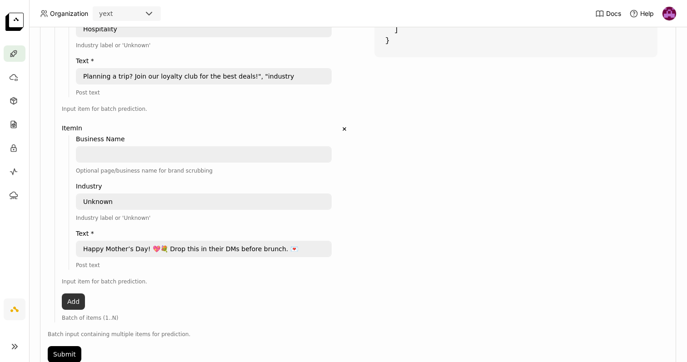
click at [77, 304] on button "Add" at bounding box center [73, 302] width 23 height 16
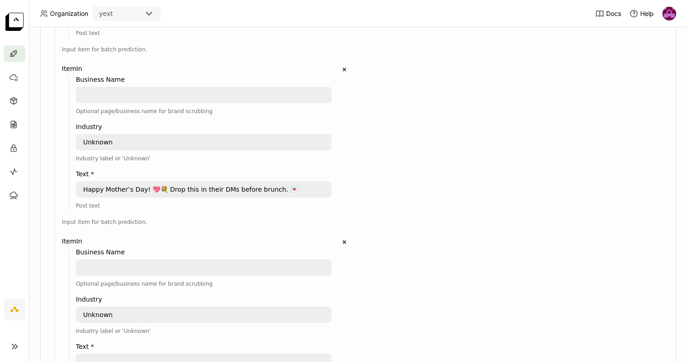
scroll to position [441, 0]
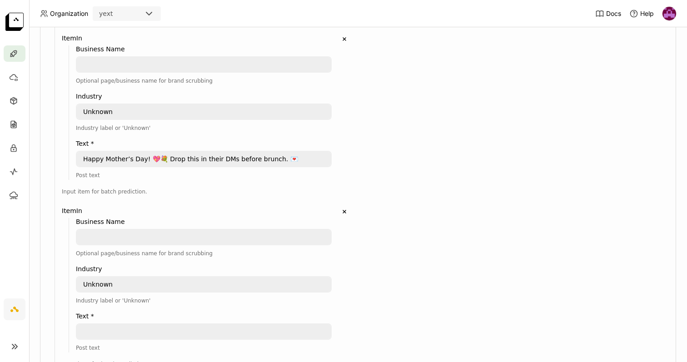
click at [103, 240] on textarea at bounding box center [204, 237] width 254 height 15
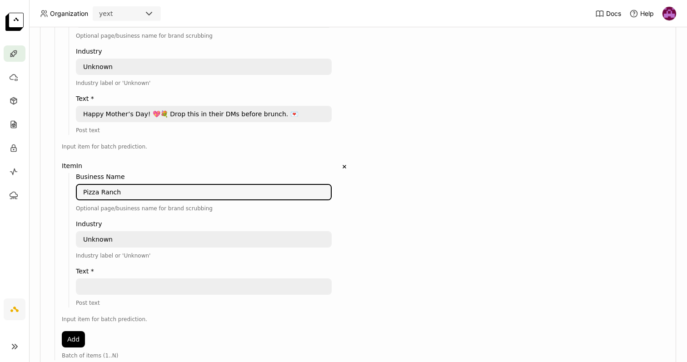
scroll to position [504, 0]
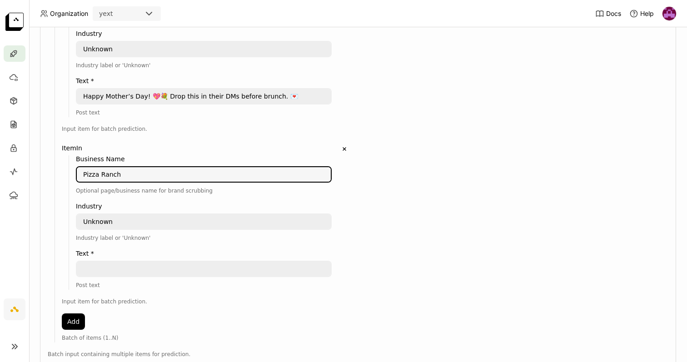
type textarea "Pizza Ranch"
click at [102, 219] on textarea "Unknown" at bounding box center [204, 222] width 254 height 15
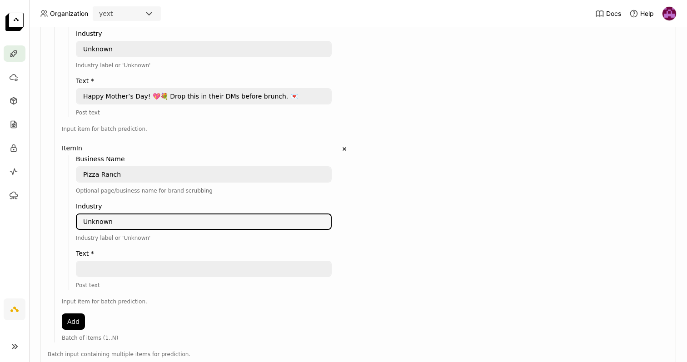
click at [102, 219] on textarea "Unknown" at bounding box center [204, 222] width 254 height 15
type textarea "Restaurant"
click at [107, 270] on textarea at bounding box center [204, 269] width 254 height 15
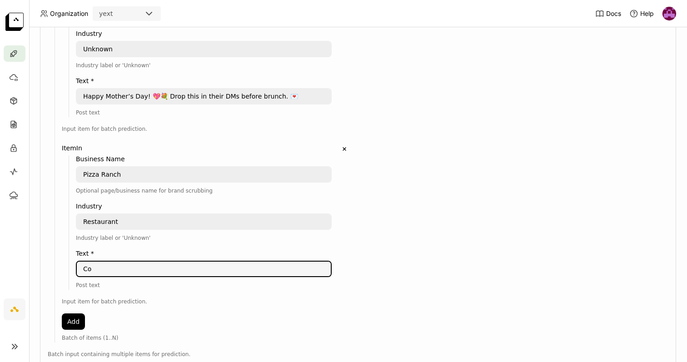
type textarea "C"
type textarea "A"
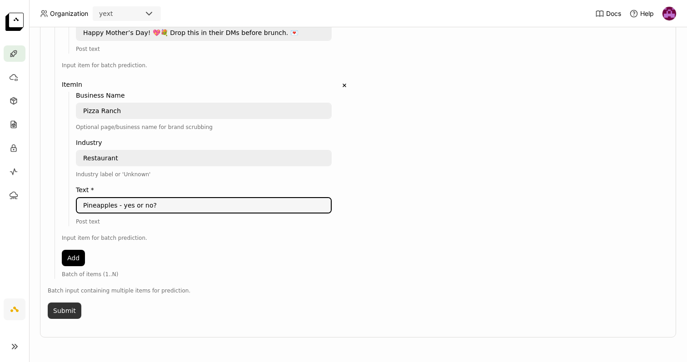
type textarea "Pineapples - yes or no?"
click at [65, 314] on button "Submit" at bounding box center [65, 311] width 34 height 16
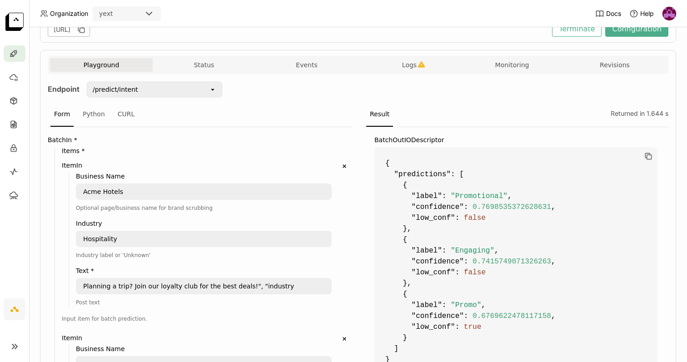
scroll to position [0, 0]
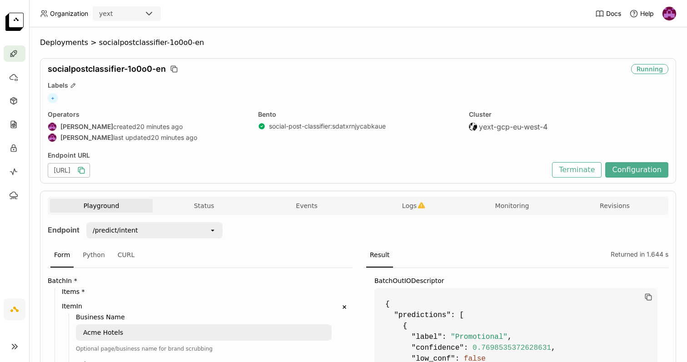
click at [86, 170] on icon "button" at bounding box center [81, 170] width 9 height 9
click at [121, 258] on div "CURL" at bounding box center [126, 255] width 25 height 25
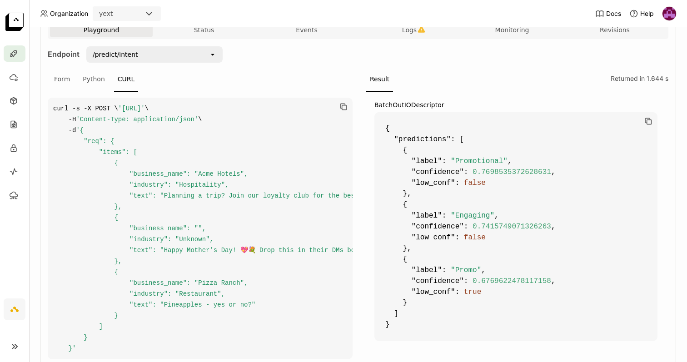
scroll to position [186, 0]
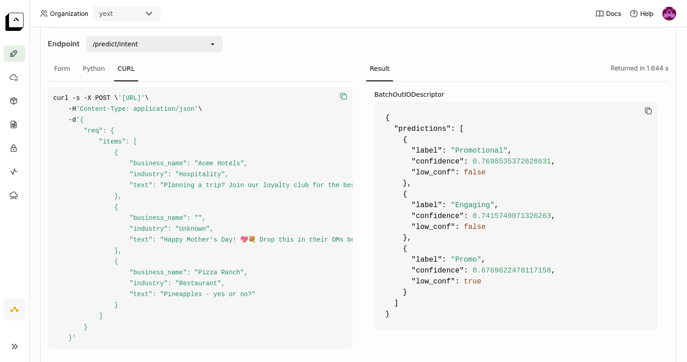
click at [342, 97] on icon "button" at bounding box center [344, 97] width 5 height 5
click at [345, 95] on icon "button" at bounding box center [342, 95] width 5 height 5
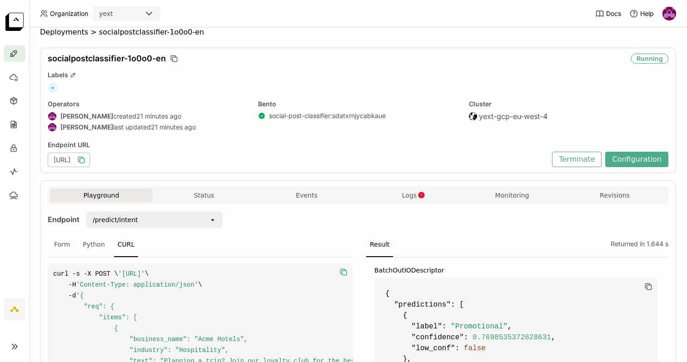
scroll to position [0, 0]
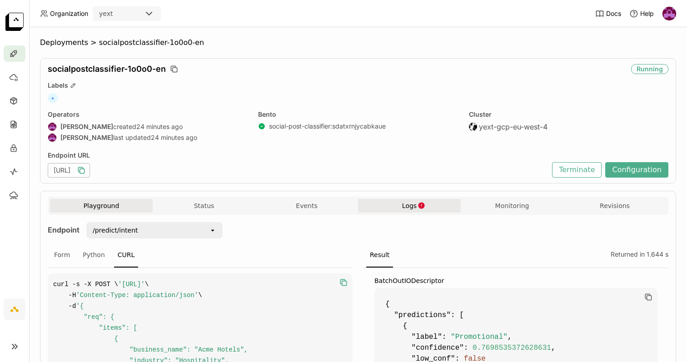
click at [421, 207] on icon "button" at bounding box center [422, 205] width 6 height 6
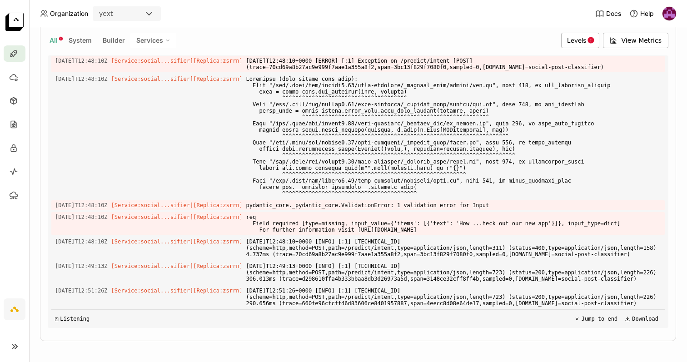
scroll to position [216, 0]
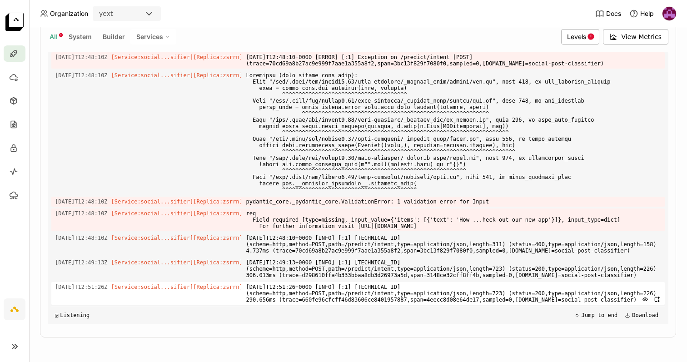
click at [388, 289] on span "[DATE]T12:51:26+0000 [INFO] [:1] [TECHNICAL_ID] (scheme=http,method=POST,path=/…" at bounding box center [453, 293] width 415 height 23
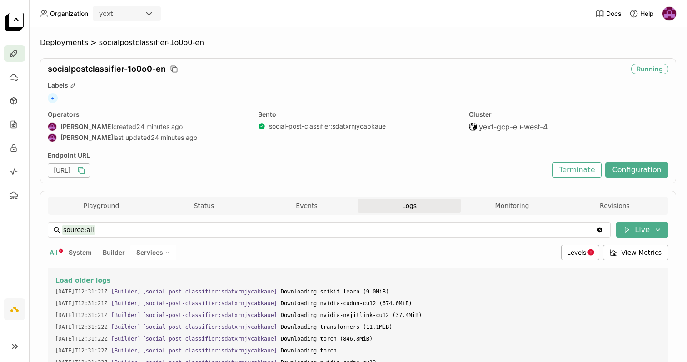
scroll to position [11, 0]
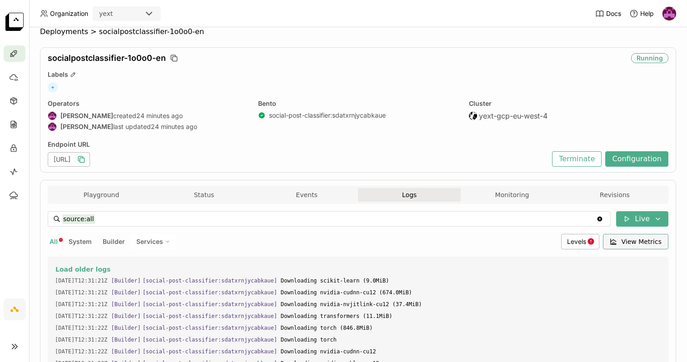
click at [622, 241] on button "View Metrics" at bounding box center [636, 241] width 66 height 15
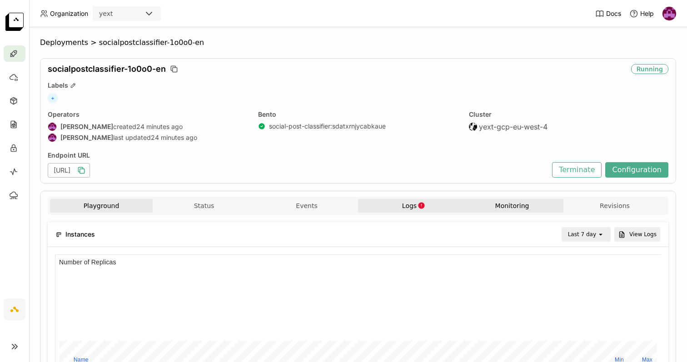
click at [127, 204] on button "Playground" at bounding box center [101, 206] width 103 height 14
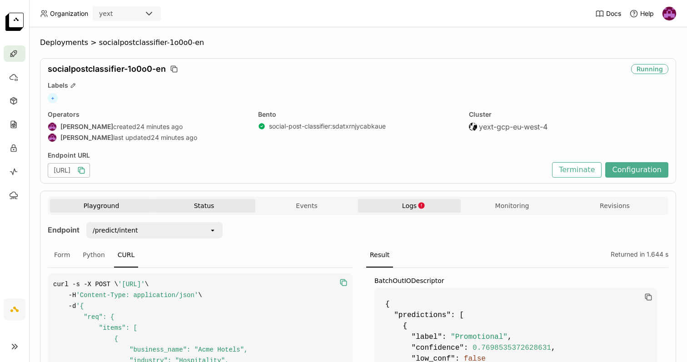
click at [207, 208] on button "Status" at bounding box center [204, 206] width 103 height 14
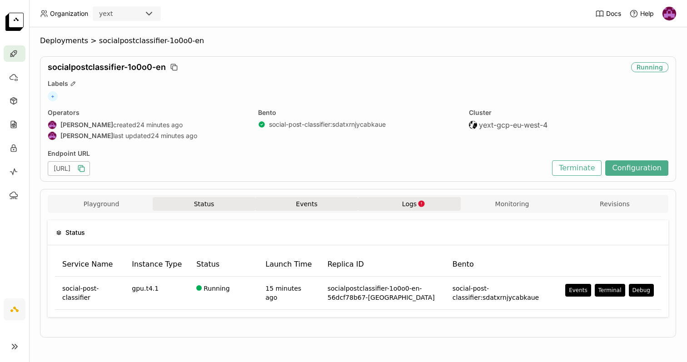
click at [306, 207] on button "Events" at bounding box center [306, 204] width 103 height 14
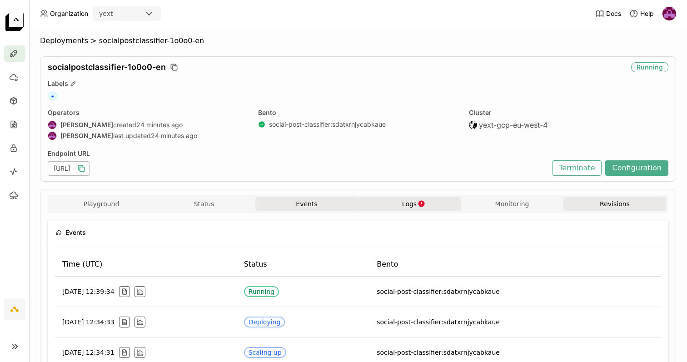
click at [597, 204] on button "Revisions" at bounding box center [615, 204] width 103 height 14
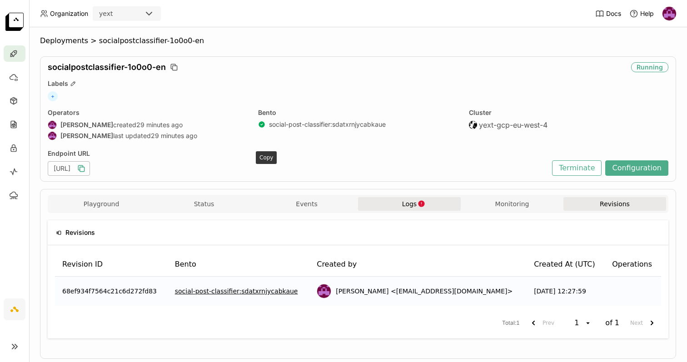
click at [86, 170] on icon "button" at bounding box center [81, 168] width 9 height 9
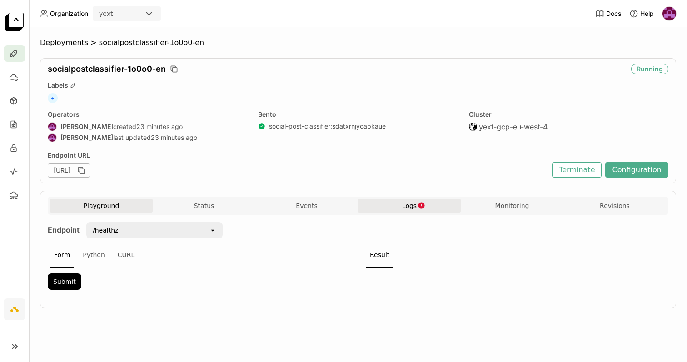
click at [418, 209] on icon "button" at bounding box center [422, 206] width 8 height 8
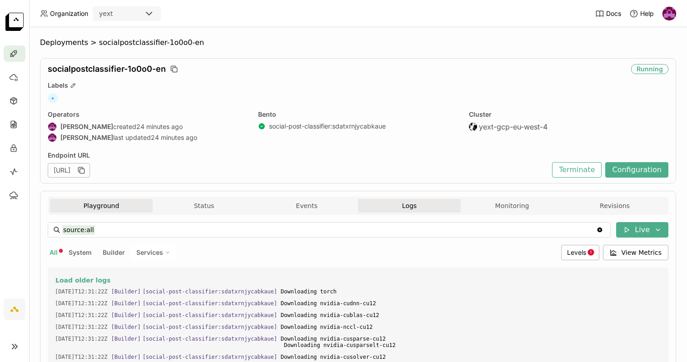
click at [138, 210] on button "Playground" at bounding box center [101, 206] width 103 height 14
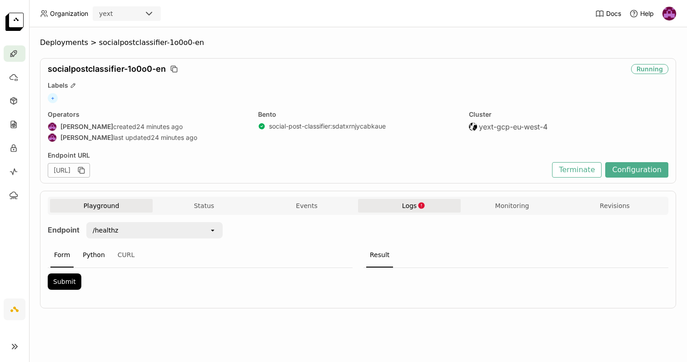
click at [92, 257] on div "Python" at bounding box center [94, 255] width 30 height 25
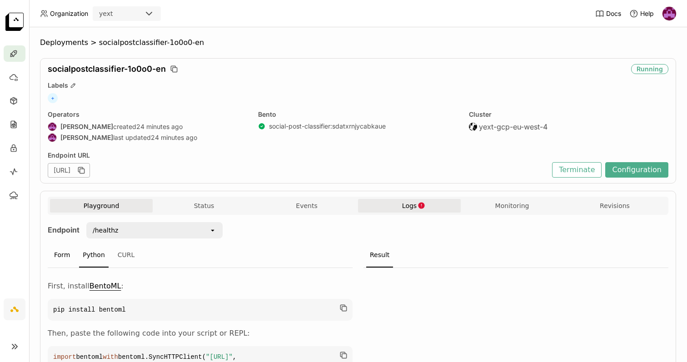
click at [67, 260] on div "Form" at bounding box center [61, 255] width 23 height 25
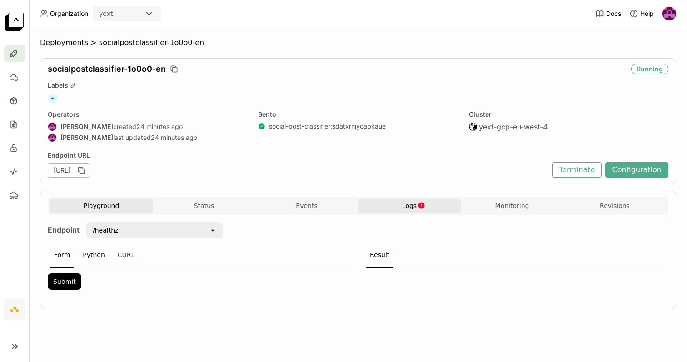
click at [91, 249] on div "Python" at bounding box center [94, 255] width 30 height 25
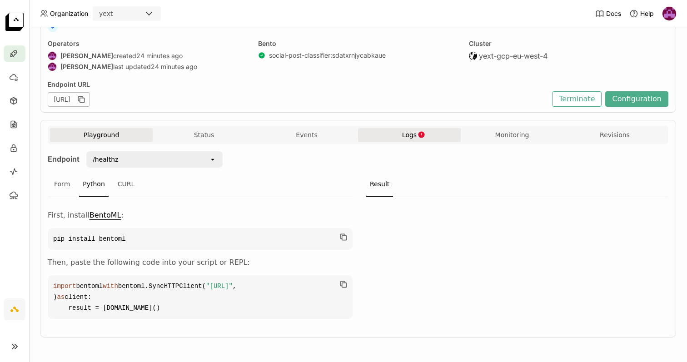
scroll to position [104, 0]
click at [63, 172] on div "Form" at bounding box center [61, 184] width 23 height 25
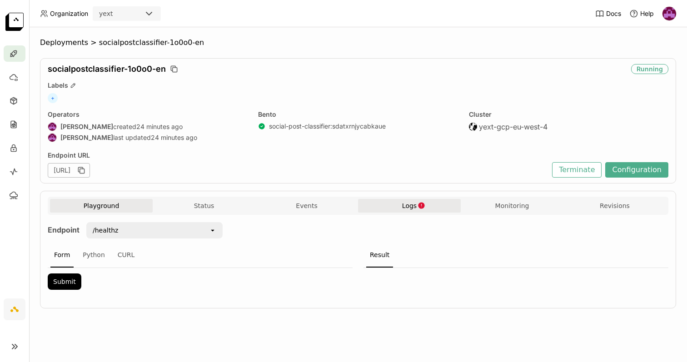
click at [133, 226] on div "/healthz" at bounding box center [148, 230] width 122 height 15
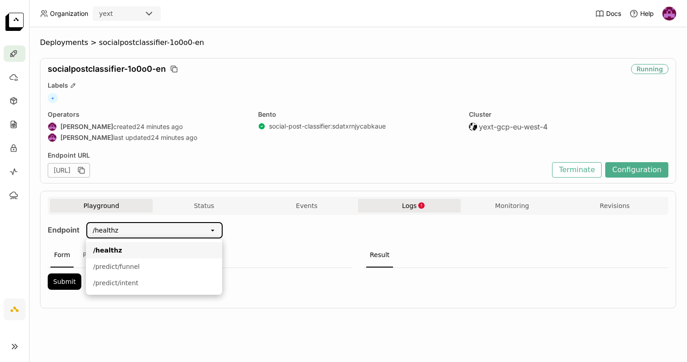
click at [275, 230] on div "Endpoint /healthz open Form Python CURL Submit Result" at bounding box center [358, 258] width 621 height 73
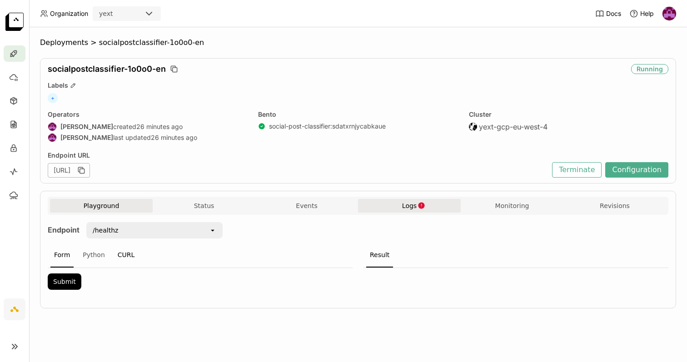
click at [128, 254] on div "CURL" at bounding box center [126, 255] width 25 height 25
